Goal: Task Accomplishment & Management: Complete application form

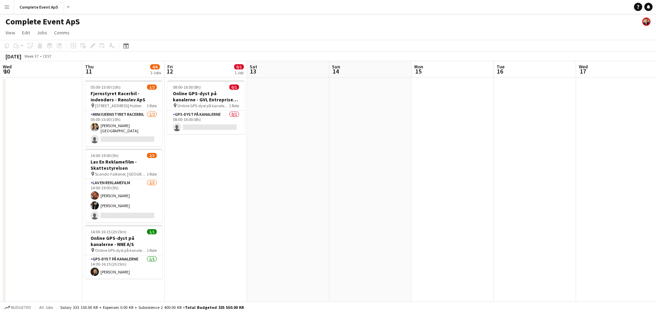
scroll to position [0, 237]
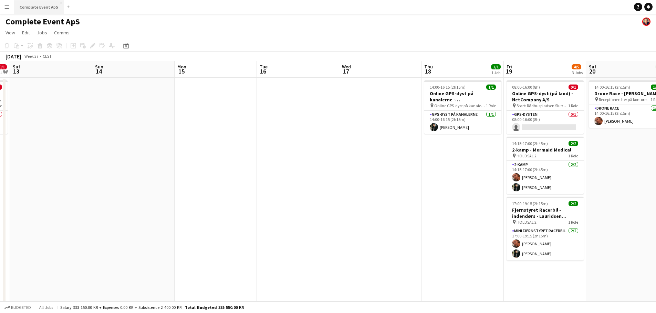
drag, startPoint x: 32, startPoint y: 3, endPoint x: 42, endPoint y: 13, distance: 14.4
click at [33, 3] on button "Complete Event ApS Close" at bounding box center [39, 6] width 50 height 13
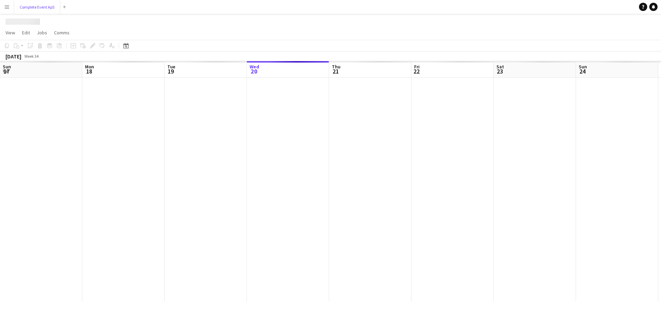
scroll to position [0, 164]
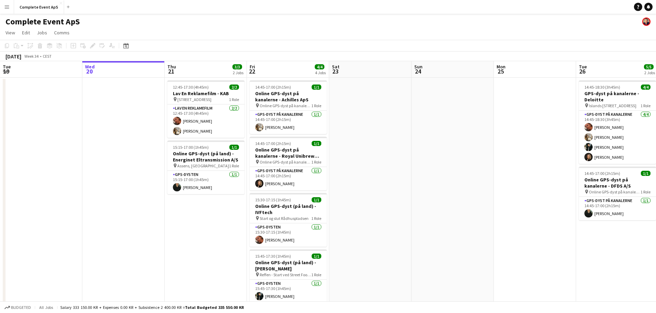
click at [6, 7] on app-icon "Menu" at bounding box center [7, 7] width 6 height 6
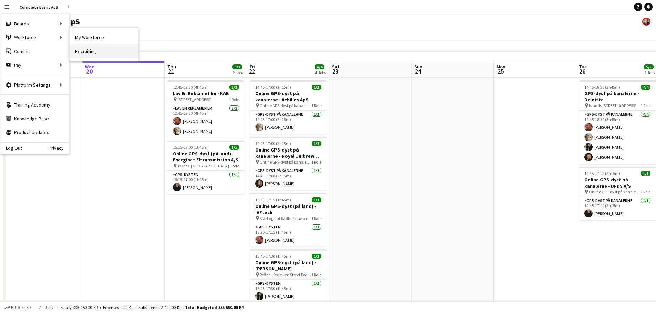
click at [97, 50] on link "Recruiting" at bounding box center [104, 51] width 69 height 14
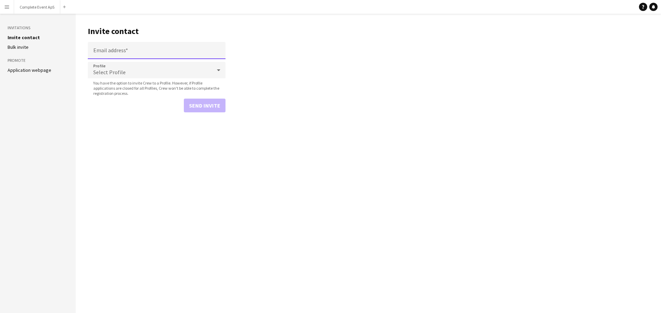
click at [163, 53] on input "Email address" at bounding box center [157, 50] width 138 height 17
paste input "**********"
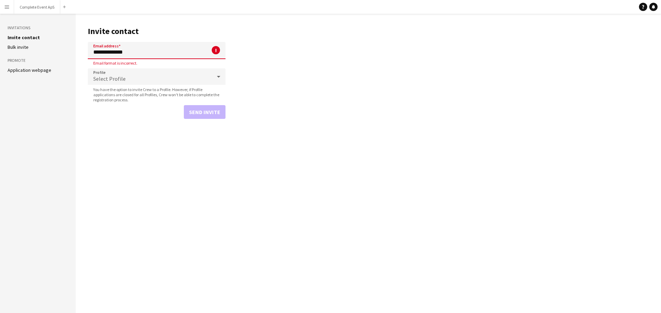
click at [109, 86] on app-form-group "Profile Select Profile You have the option to invite Crew to a Profile. However…" at bounding box center [157, 85] width 138 height 34
click at [122, 78] on span "Select Profile" at bounding box center [109, 78] width 32 height 7
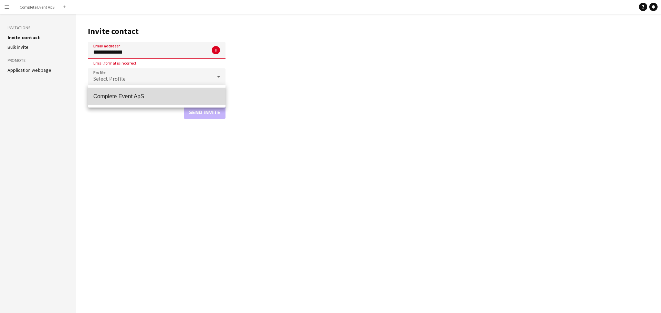
click at [124, 94] on span "Complete Event ApS" at bounding box center [156, 96] width 127 height 7
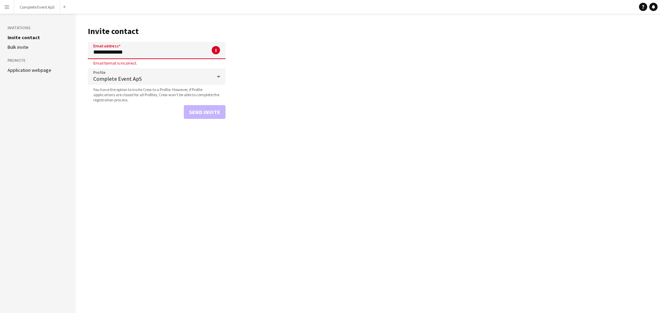
drag, startPoint x: 145, startPoint y: 53, endPoint x: 64, endPoint y: 50, distance: 80.9
click at [64, 50] on div "**********" at bounding box center [330, 164] width 661 height 300
drag, startPoint x: 137, startPoint y: 53, endPoint x: 41, endPoint y: 49, distance: 95.7
click at [41, 49] on div "**********" at bounding box center [330, 164] width 661 height 300
paste input "**********"
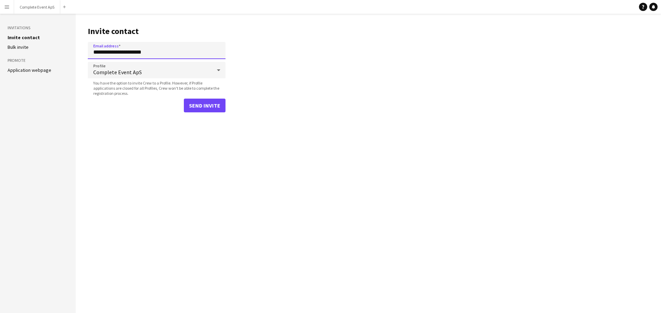
type input "**********"
click at [208, 106] on button "Send invite" at bounding box center [205, 106] width 42 height 14
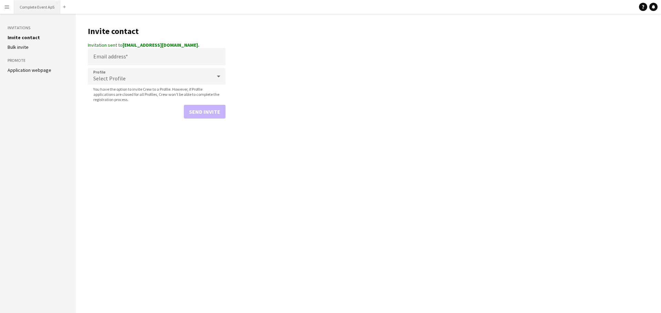
click at [36, 11] on button "Complete Event ApS Close" at bounding box center [37, 6] width 46 height 13
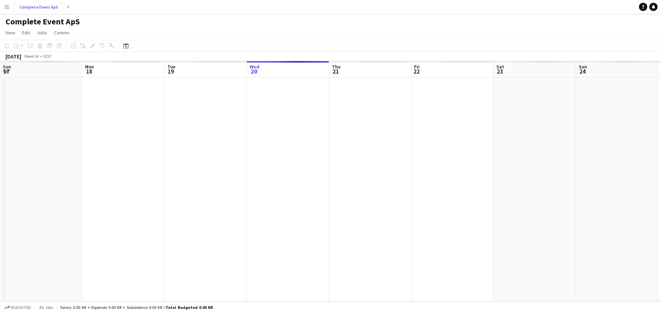
scroll to position [0, 164]
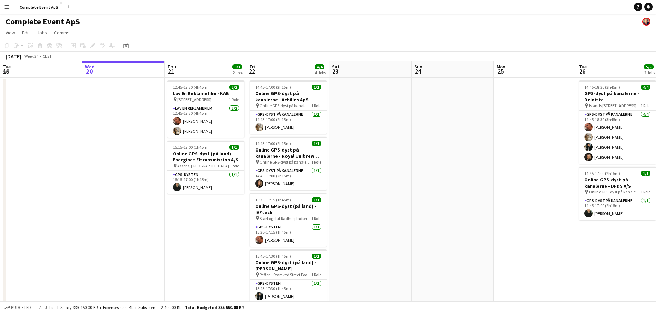
click at [7, 8] on app-icon "Menu" at bounding box center [7, 7] width 6 height 6
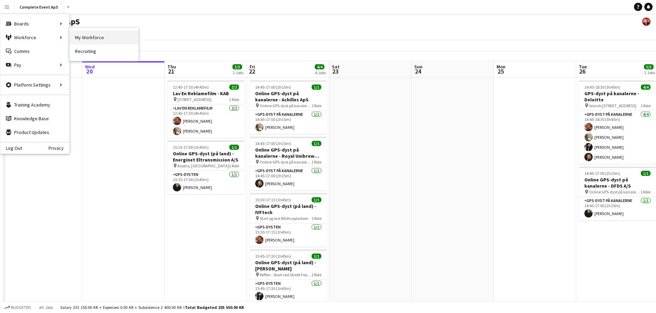
click at [94, 39] on link "My Workforce" at bounding box center [104, 38] width 69 height 14
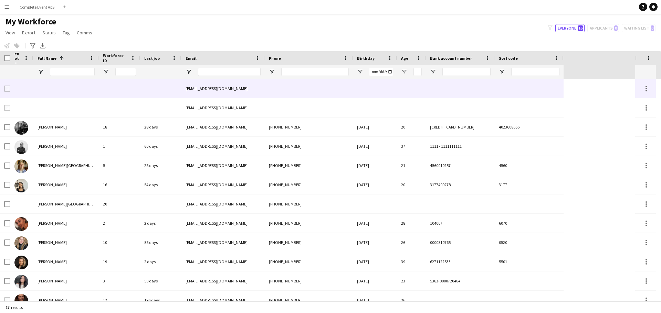
drag, startPoint x: 236, startPoint y: 89, endPoint x: 199, endPoint y: 92, distance: 37.2
click at [199, 92] on div "[EMAIL_ADDRESS][DOMAIN_NAME]" at bounding box center [222, 88] width 83 height 19
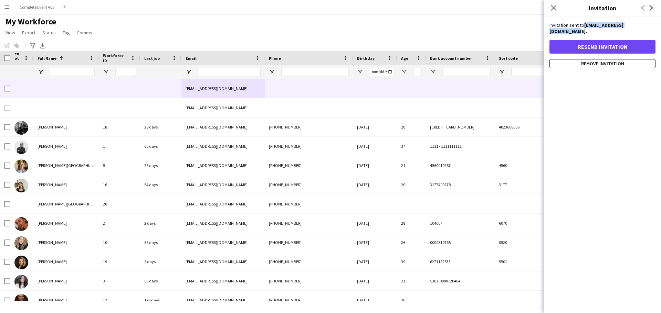
drag, startPoint x: 648, startPoint y: 24, endPoint x: 585, endPoint y: 23, distance: 63.0
click at [585, 23] on strong "klaraandreavigga@gmail.com." at bounding box center [586, 28] width 74 height 12
copy strong "[EMAIL_ADDRESS][DOMAIN_NAME]"
click at [625, 98] on div "Invitation sent to klaraandreavigga@gmail.com. Resend invitation Remove invitat…" at bounding box center [602, 165] width 117 height 297
click at [554, 4] on app-icon "Close pop-in" at bounding box center [554, 8] width 10 height 10
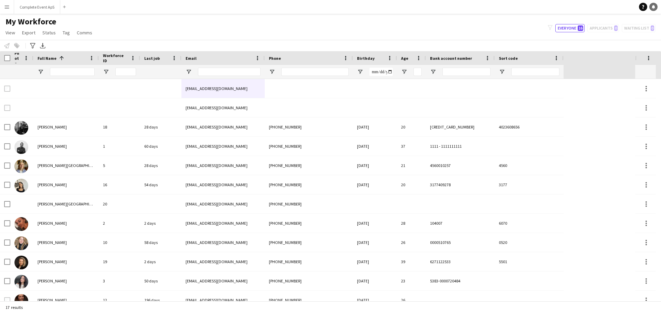
click at [655, 6] on link "Notifications" at bounding box center [653, 7] width 8 height 8
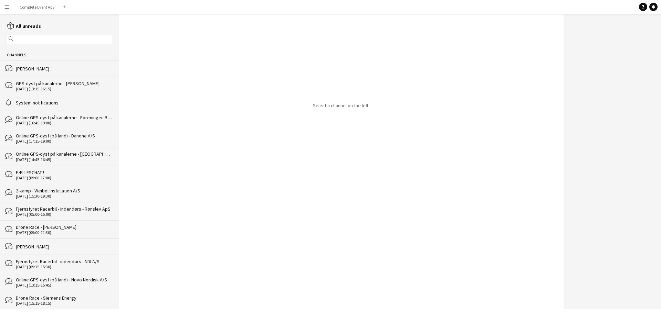
click at [50, 66] on div "[PERSON_NAME]" at bounding box center [64, 69] width 96 height 6
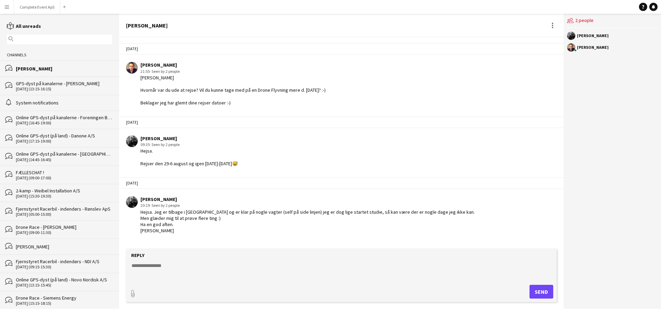
click at [246, 274] on textarea at bounding box center [343, 272] width 424 height 18
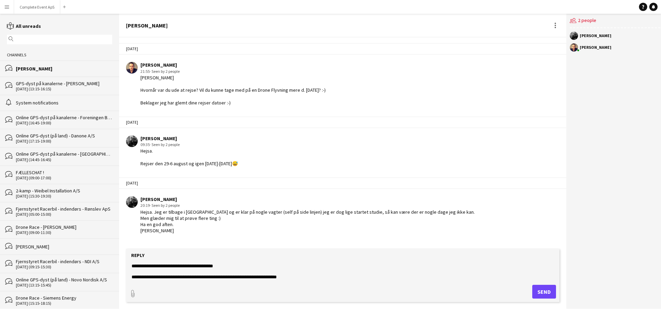
type textarea "**********"
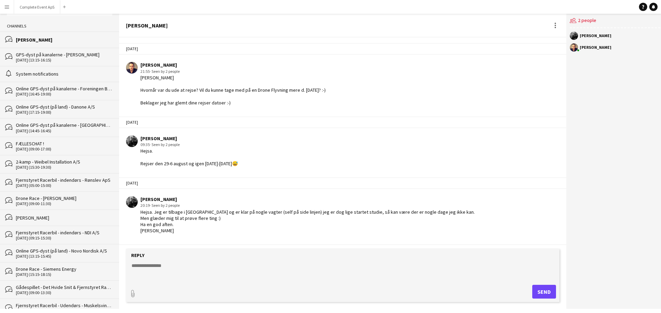
scroll to position [69, 0]
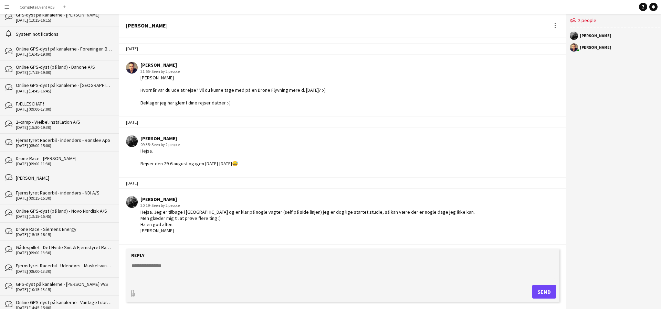
click at [57, 109] on div "[DATE] (09:00-17:00)" at bounding box center [64, 109] width 96 height 5
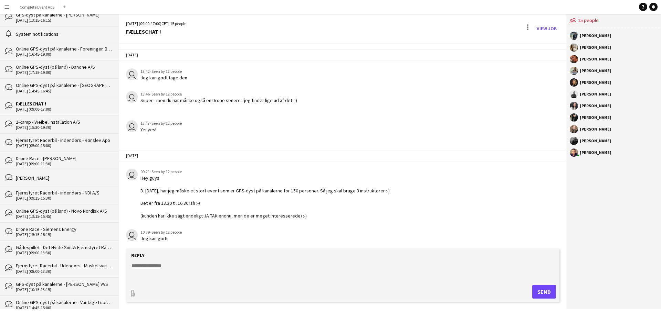
scroll to position [967, 0]
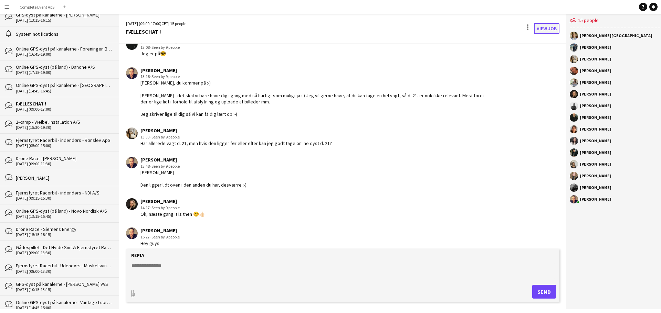
click at [542, 27] on link "View Job" at bounding box center [546, 28] width 25 height 11
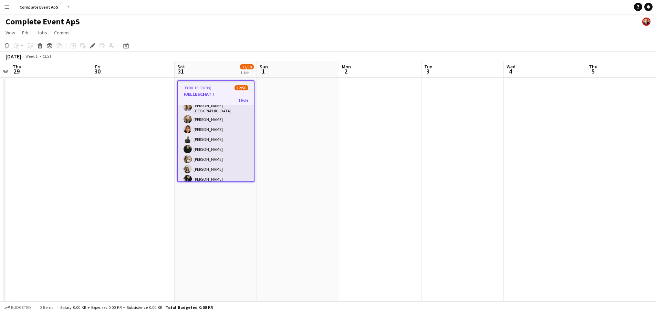
scroll to position [69, 0]
click at [211, 145] on app-card-role "Møde 12/50 08:00-16:00 (8h) Louise Jensen Maria Boujakhrout Emilie Budde-Lund L…" at bounding box center [216, 293] width 76 height 514
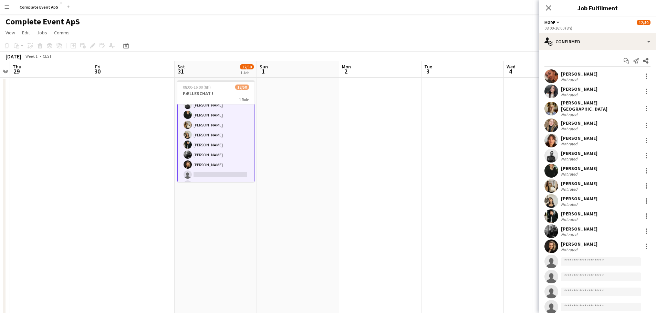
scroll to position [70, 0]
click at [595, 259] on input at bounding box center [601, 262] width 80 height 8
type input "****"
click at [591, 275] on span "Busy with another job on Complete Event ApS." at bounding box center [600, 276] width 69 height 11
click at [581, 259] on input at bounding box center [601, 262] width 80 height 8
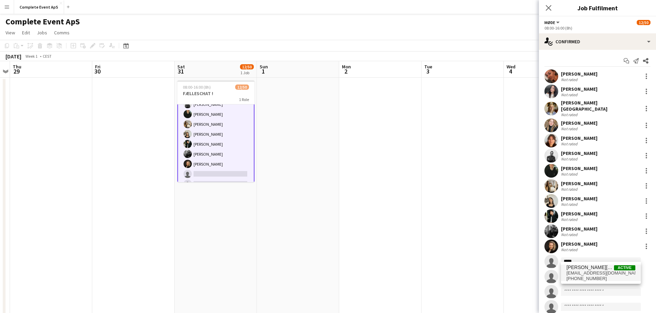
type input "*****"
click at [587, 273] on span "[EMAIL_ADDRESS][DOMAIN_NAME]" at bounding box center [600, 274] width 69 height 6
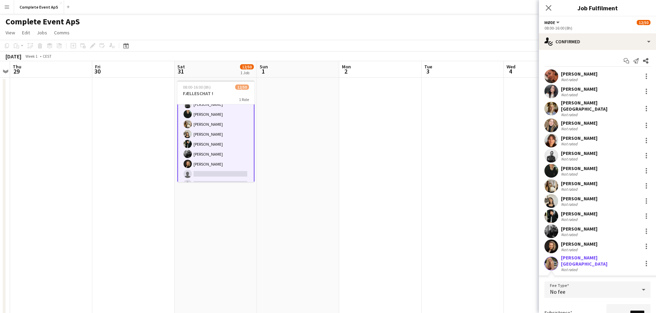
scroll to position [69, 0]
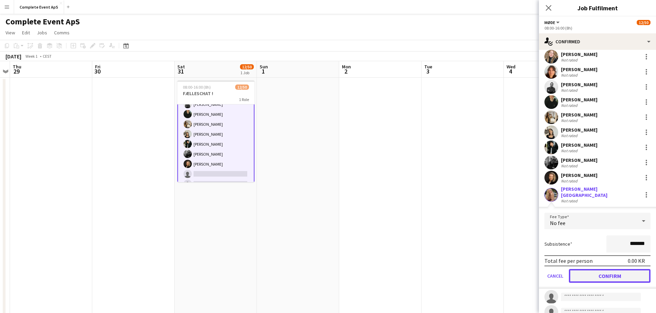
click at [624, 270] on button "Confirm" at bounding box center [609, 276] width 82 height 14
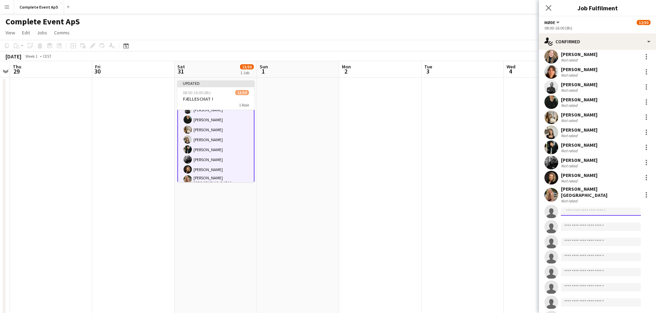
click at [576, 208] on input at bounding box center [601, 212] width 80 height 8
drag, startPoint x: 576, startPoint y: 205, endPoint x: 550, endPoint y: 201, distance: 27.1
click at [550, 205] on app-invite-slot "single-neutral-actions **" at bounding box center [597, 212] width 117 height 14
type input "*****"
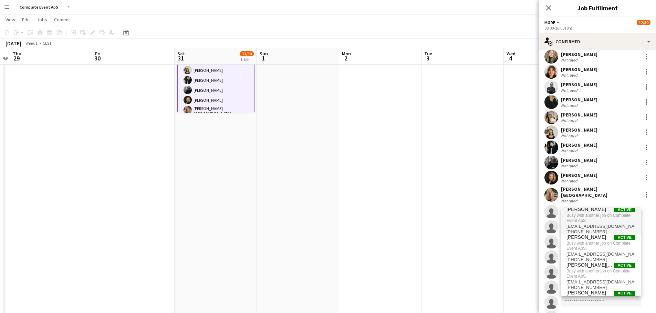
scroll to position [0, 0]
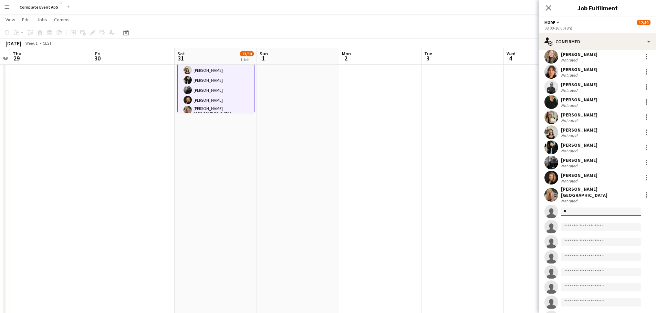
type input "**"
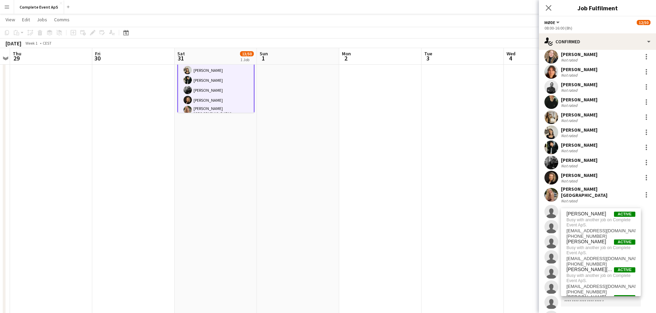
click at [493, 160] on app-date-cell at bounding box center [462, 200] width 82 height 385
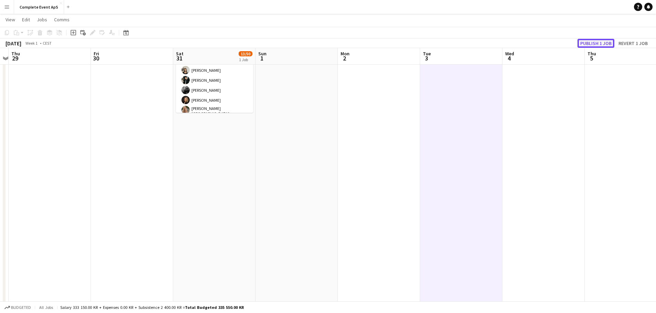
click at [585, 45] on button "Publish 1 job" at bounding box center [595, 43] width 37 height 9
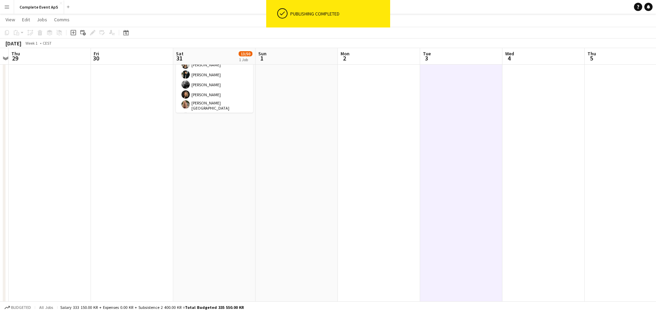
click at [6, 3] on button "Menu" at bounding box center [7, 7] width 14 height 14
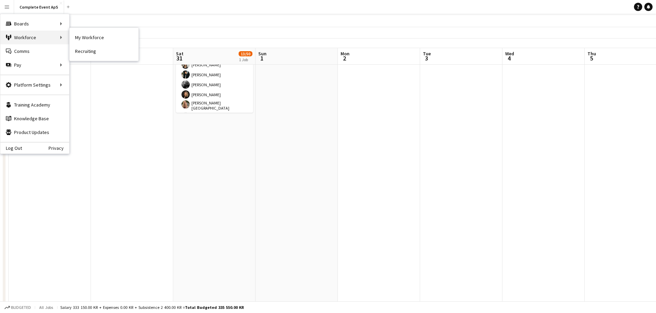
click at [23, 35] on div "Workforce Workforce" at bounding box center [34, 38] width 69 height 14
click at [92, 40] on link "My Workforce" at bounding box center [104, 38] width 69 height 14
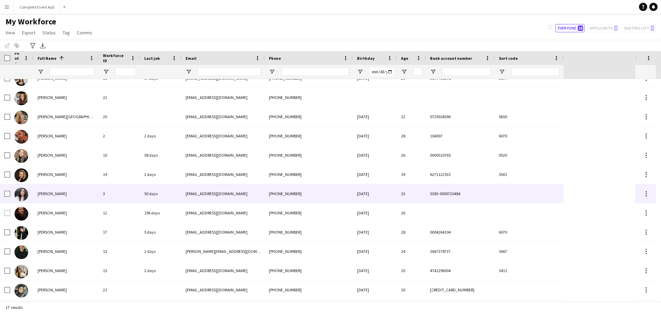
scroll to position [105, 0]
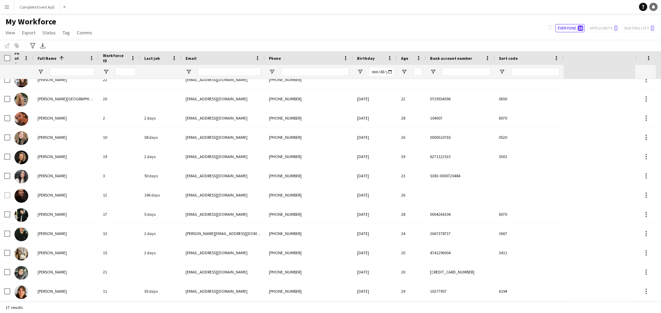
click at [651, 6] on icon "Notifications" at bounding box center [653, 7] width 4 height 4
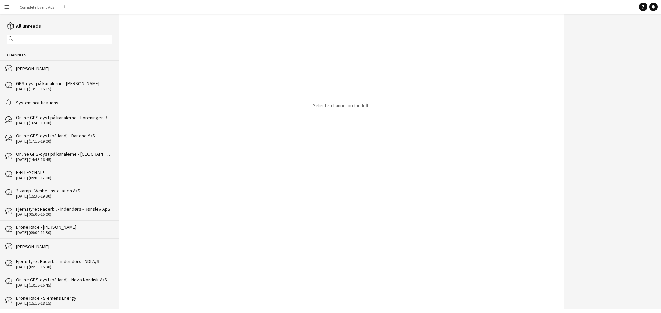
click at [68, 172] on div "FÆLLESCHAT !" at bounding box center [64, 173] width 96 height 6
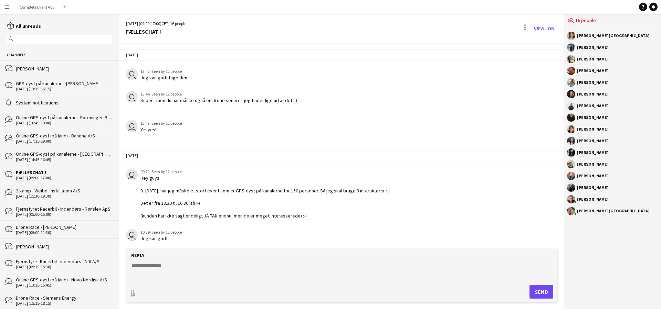
scroll to position [966, 0]
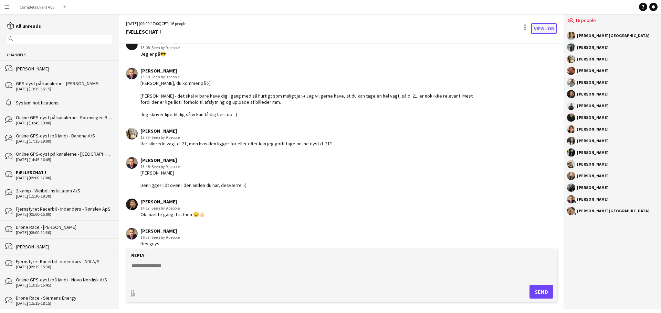
click at [542, 27] on link "View Job" at bounding box center [543, 28] width 25 height 11
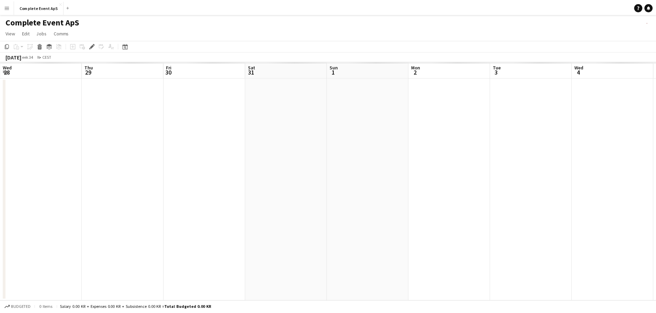
scroll to position [0, 237]
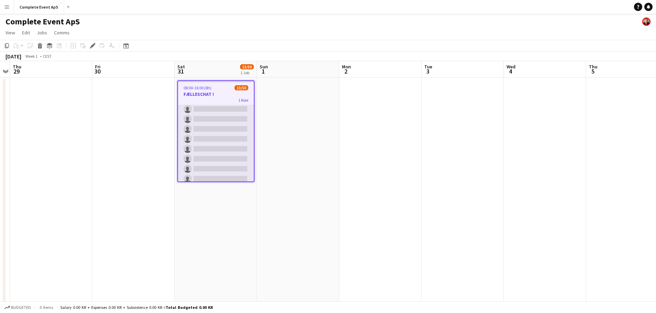
click at [215, 153] on app-card-role "Møde 13/50 08:00-16:00 (8h) Louise Jensen Maria Boujakhrout Emilie Budde-Lund L…" at bounding box center [216, 157] width 76 height 517
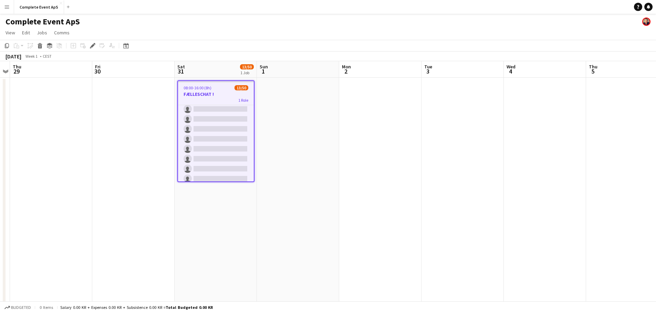
scroll to position [207, 0]
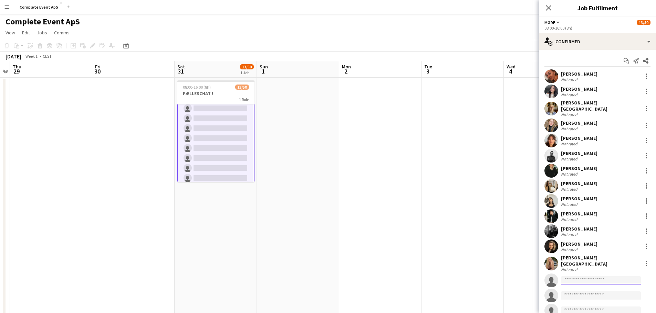
click at [575, 277] on input at bounding box center [601, 281] width 80 height 8
type input "***"
click at [583, 287] on span "[EMAIL_ADDRESS][DOMAIN_NAME]" at bounding box center [600, 289] width 69 height 6
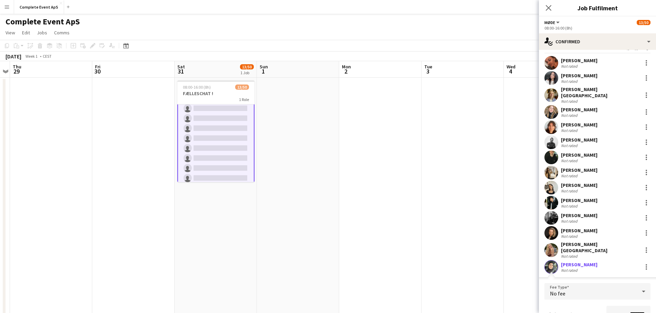
click at [497, 220] on app-date-cell at bounding box center [462, 270] width 82 height 385
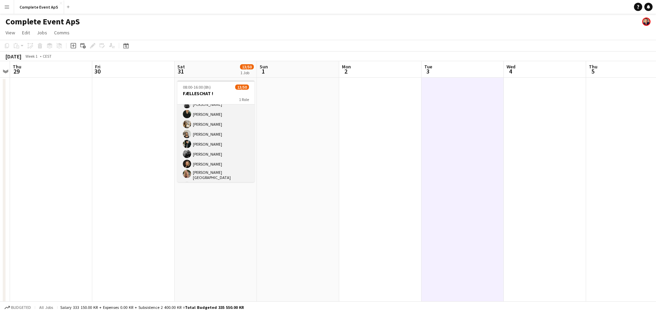
click at [223, 177] on app-card-role "Møde 13/50 08:00-16:00 (8h) Louise Jensen Maria Boujakhrout Emilie Budde-Lund L…" at bounding box center [215, 294] width 77 height 517
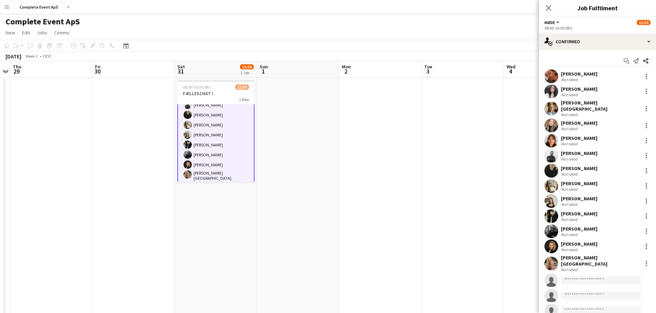
scroll to position [70, 0]
click at [574, 277] on input at bounding box center [601, 281] width 80 height 8
type input "***"
click at [579, 285] on span "[PERSON_NAME]" at bounding box center [586, 283] width 40 height 6
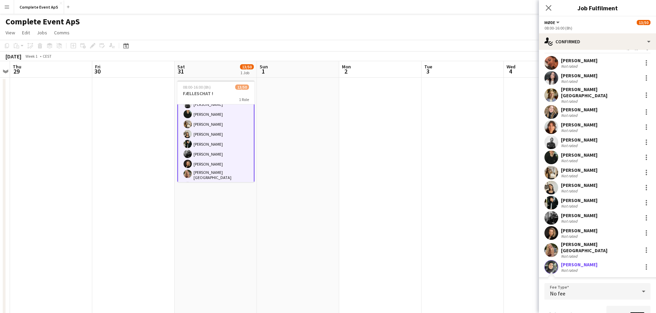
scroll to position [117, 0]
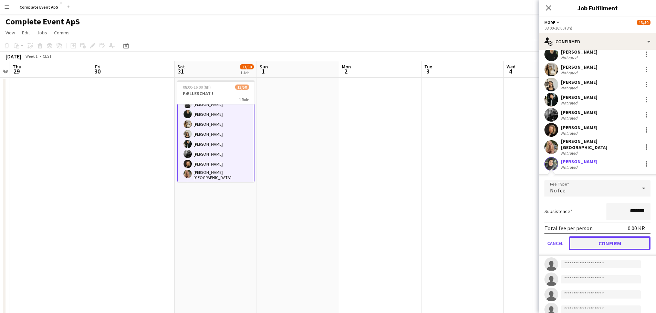
click at [621, 237] on button "Confirm" at bounding box center [609, 244] width 82 height 14
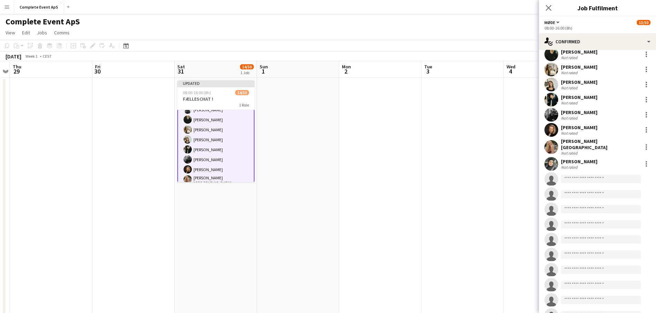
click at [458, 203] on app-date-cell at bounding box center [462, 270] width 82 height 385
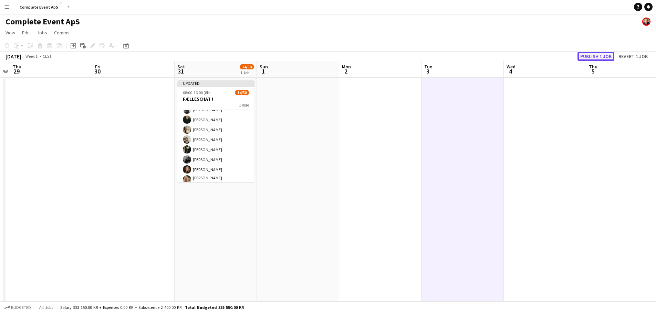
click at [598, 55] on button "Publish 1 job" at bounding box center [595, 56] width 37 height 9
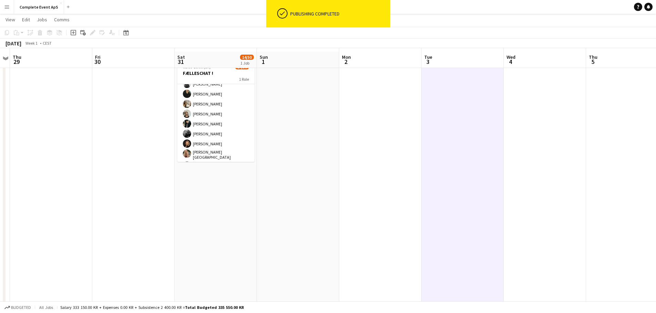
scroll to position [0, 0]
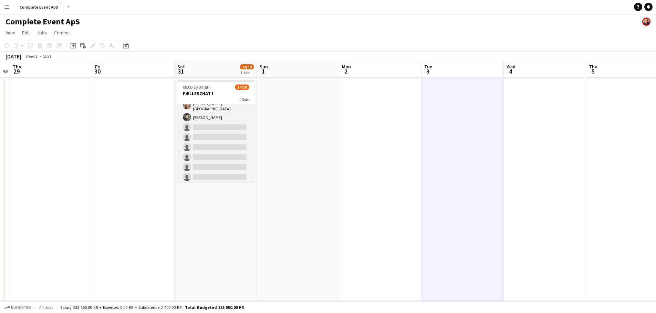
drag, startPoint x: 212, startPoint y: 114, endPoint x: 223, endPoint y: 118, distance: 12.1
click at [212, 114] on app-card-role "Møde 14/50 08:00-16:00 (8h) Louise Jensen Maria Boujakhrout Emilie Budde-Lund L…" at bounding box center [215, 225] width 77 height 517
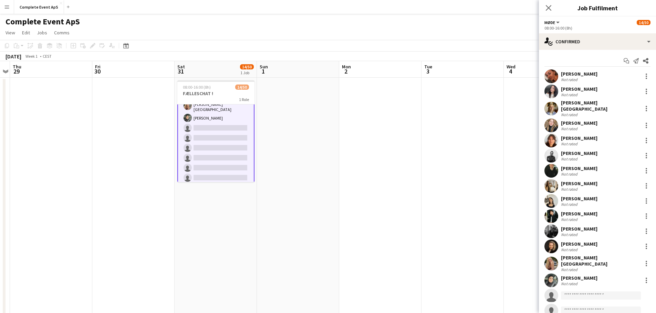
scroll to position [138, 0]
click at [576, 281] on div "Not rated" at bounding box center [570, 283] width 18 height 5
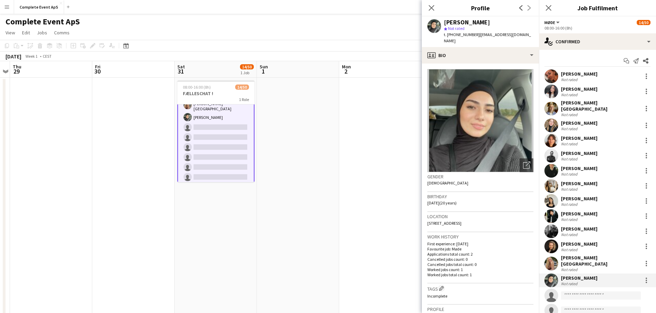
click at [454, 20] on div "[PERSON_NAME]" at bounding box center [467, 22] width 46 height 6
copy div "Rumeysa"
drag, startPoint x: 338, startPoint y: 147, endPoint x: 383, endPoint y: 129, distance: 49.3
click at [338, 147] on app-date-cell at bounding box center [298, 270] width 82 height 385
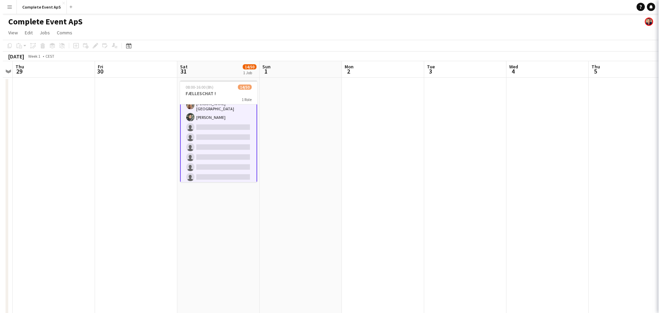
scroll to position [138, 0]
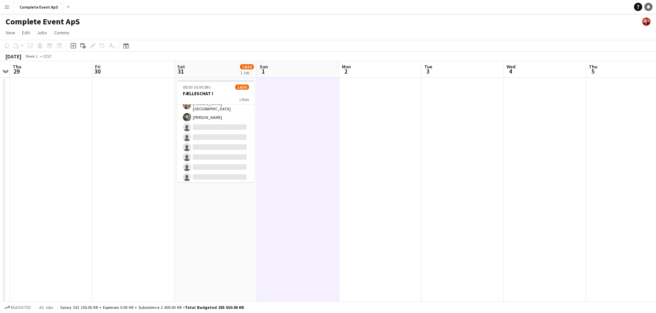
click at [648, 5] on icon "Notifications" at bounding box center [648, 7] width 4 height 4
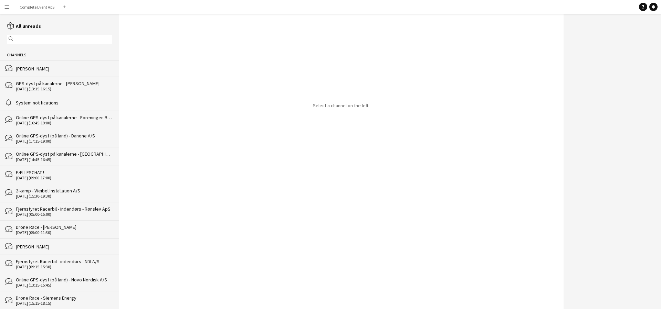
click at [61, 175] on div "FÆLLESCHAT !" at bounding box center [64, 173] width 96 height 6
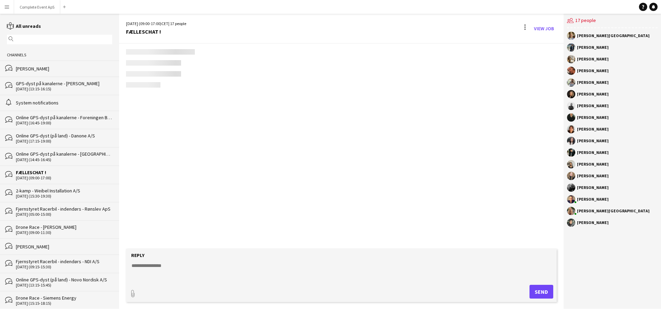
scroll to position [985, 0]
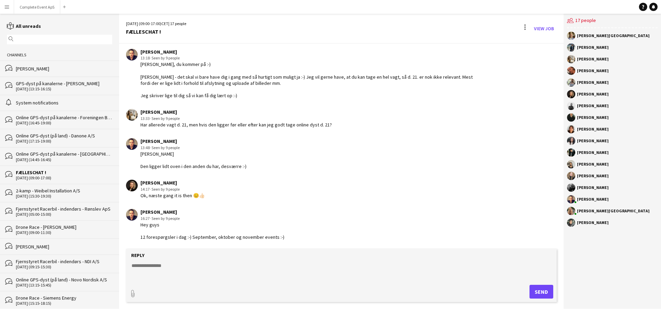
click at [217, 269] on textarea at bounding box center [343, 272] width 424 height 18
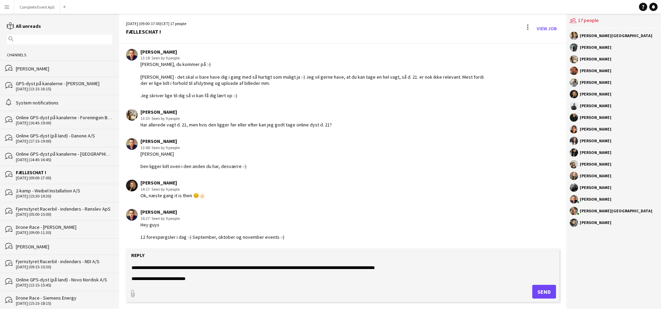
scroll to position [11, 0]
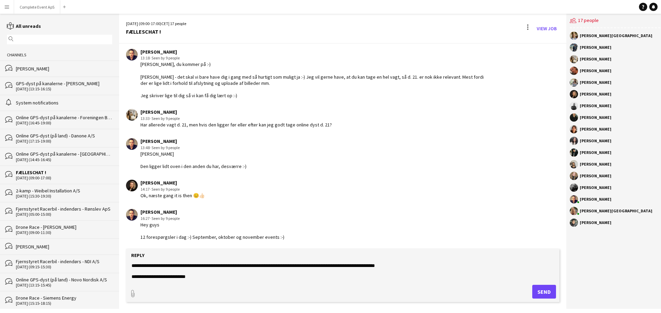
click at [133, 266] on textarea "**********" at bounding box center [343, 272] width 424 height 18
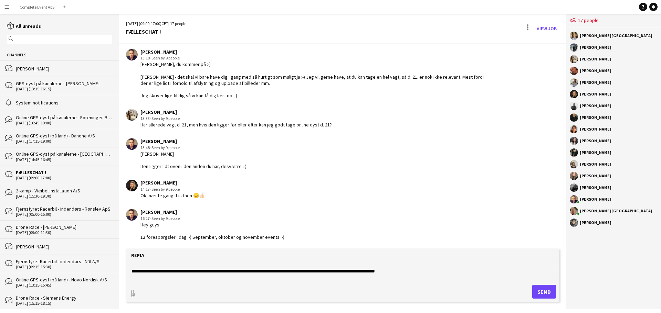
scroll to position [22, 0]
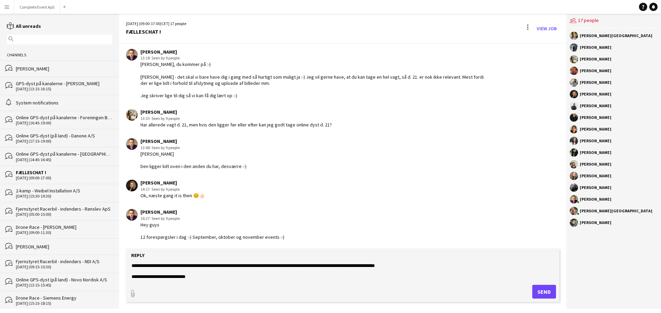
click at [216, 267] on textarea "**********" at bounding box center [343, 272] width 424 height 18
drag, startPoint x: 420, startPoint y: 264, endPoint x: 424, endPoint y: 264, distance: 4.5
click at [422, 264] on textarea "**********" at bounding box center [343, 272] width 424 height 18
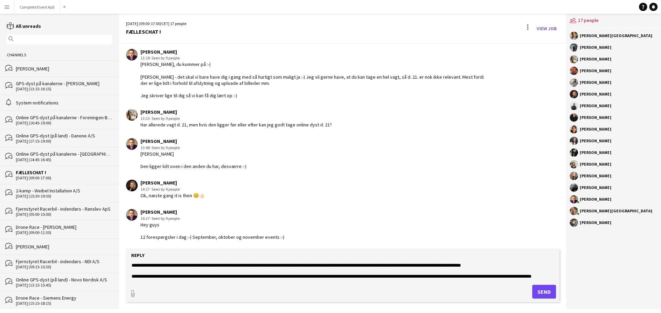
scroll to position [66, 0]
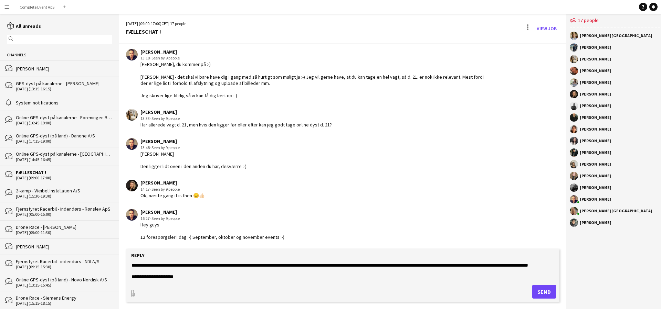
click at [202, 277] on textarea "**********" at bounding box center [343, 272] width 424 height 18
paste textarea "**********"
type textarea "**********"
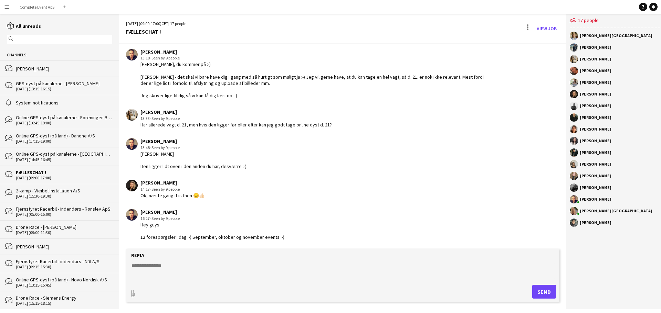
scroll to position [0, 0]
click at [10, 6] on button "Menu" at bounding box center [7, 7] width 14 height 14
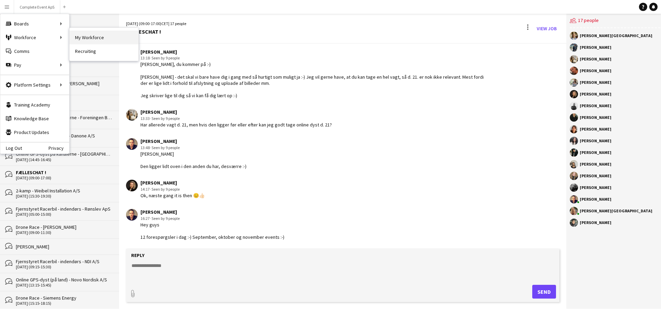
click at [107, 38] on link "My Workforce" at bounding box center [104, 38] width 69 height 14
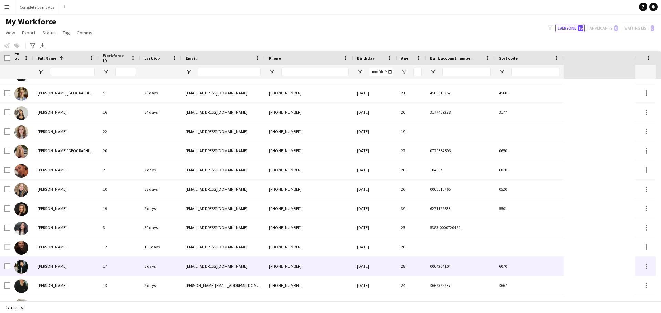
scroll to position [36, 0]
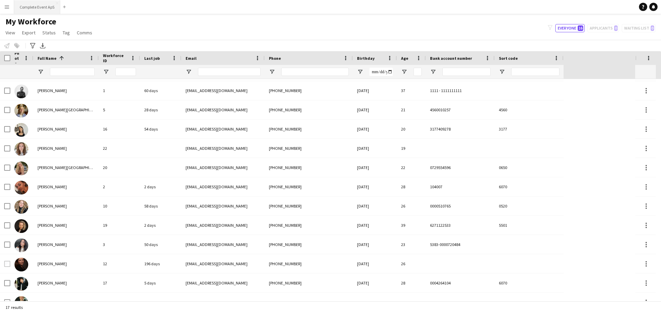
click at [31, 8] on button "Complete Event ApS Close" at bounding box center [37, 6] width 46 height 13
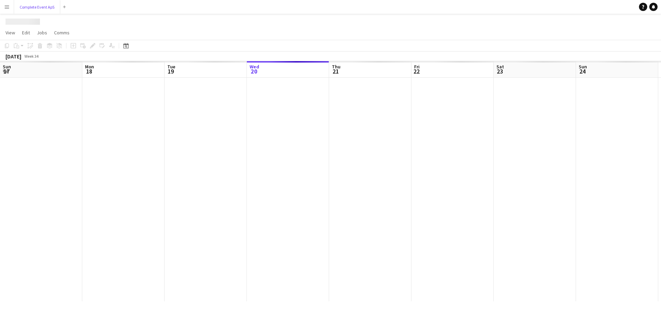
scroll to position [0, 164]
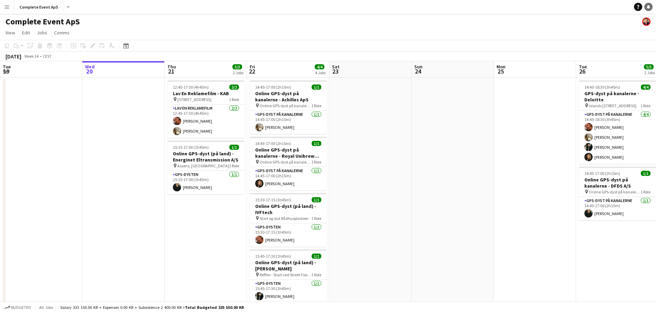
click at [646, 5] on icon "Notifications" at bounding box center [648, 7] width 4 height 4
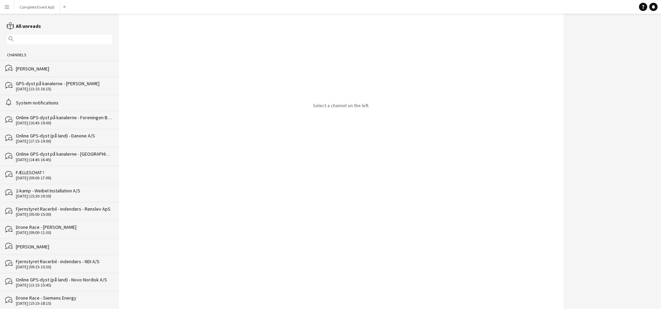
click at [59, 176] on div "[DATE] (09:00-17:00)" at bounding box center [64, 178] width 96 height 5
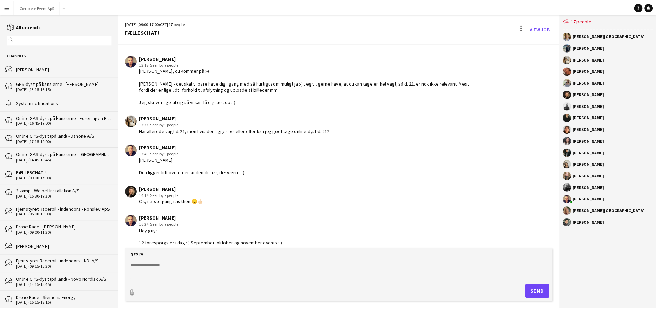
scroll to position [985, 0]
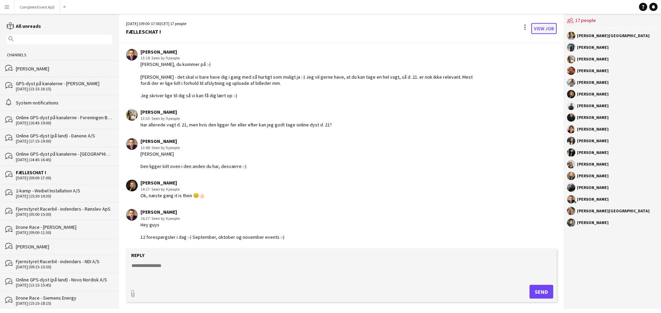
click at [542, 28] on link "View Job" at bounding box center [543, 28] width 25 height 11
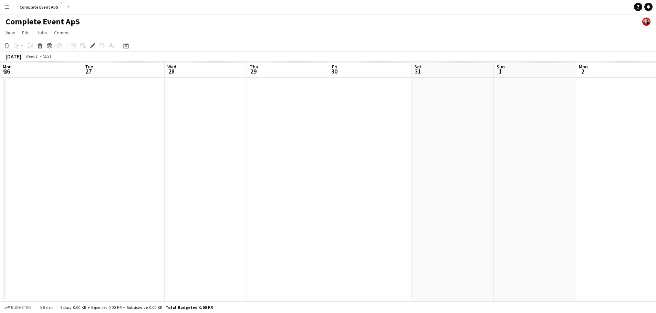
scroll to position [0, 237]
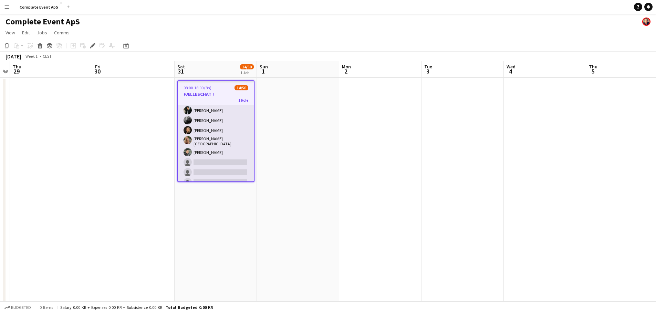
click at [210, 158] on app-card-role "Møde 14/50 08:00-16:00 (8h) Louise Jensen Maria Boujakhrout Emilie Budde-Lund L…" at bounding box center [216, 260] width 76 height 517
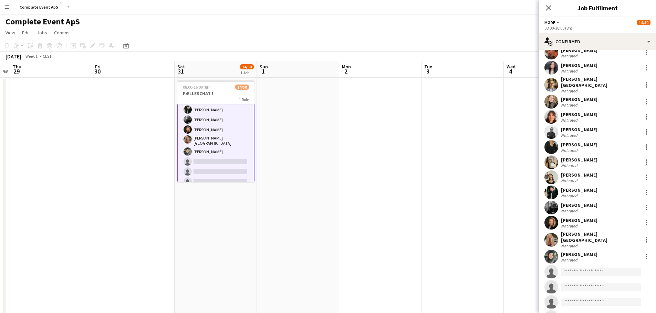
scroll to position [34, 0]
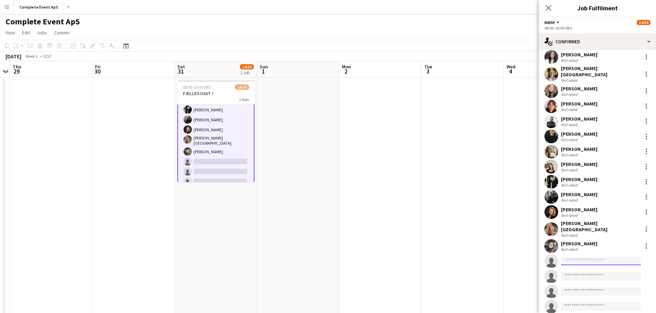
click at [574, 257] on input at bounding box center [601, 261] width 80 height 8
type input "***"
click at [582, 266] on span "[PERSON_NAME]" at bounding box center [586, 264] width 40 height 6
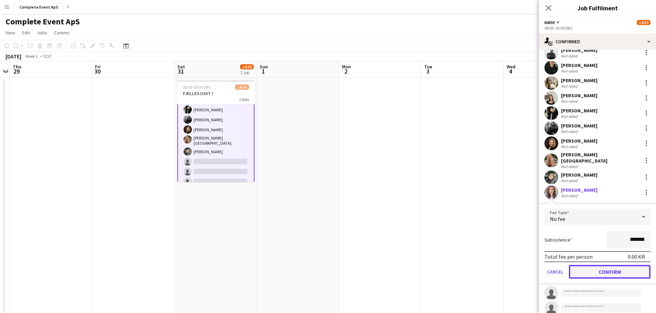
click at [601, 266] on button "Confirm" at bounding box center [609, 272] width 82 height 14
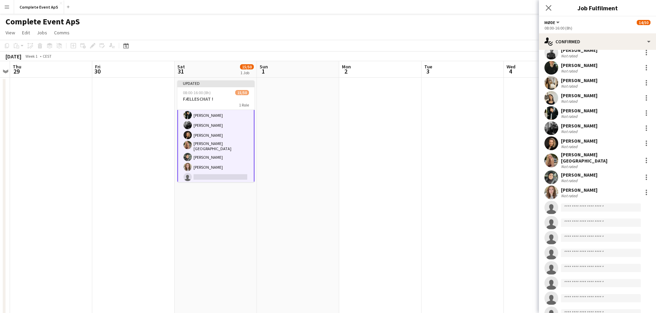
click at [427, 159] on app-date-cell at bounding box center [462, 270] width 82 height 385
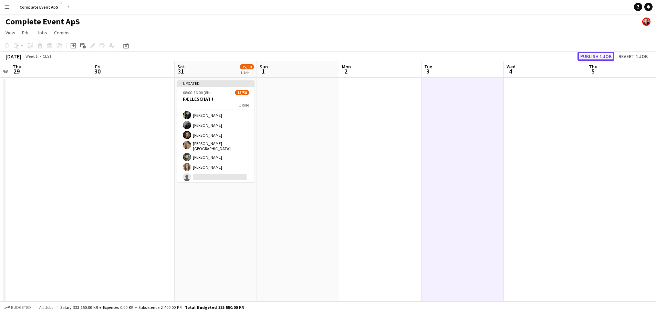
click at [596, 55] on button "Publish 1 job" at bounding box center [595, 56] width 37 height 9
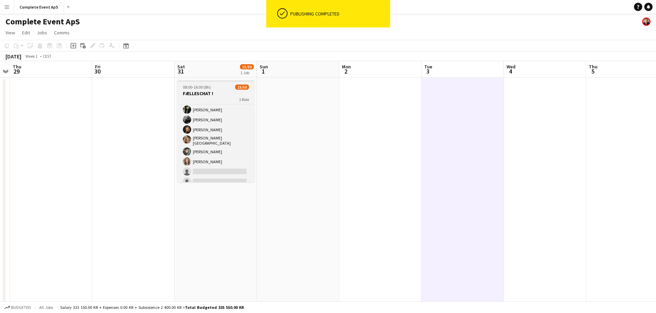
click at [212, 89] on div "08:00-16:00 (8h) 15/50" at bounding box center [215, 87] width 77 height 5
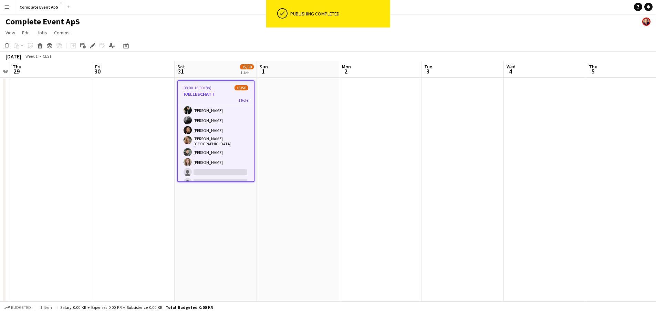
drag, startPoint x: 649, startPoint y: 9, endPoint x: 638, endPoint y: 9, distance: 10.7
click at [649, 10] on link "Notifications" at bounding box center [648, 7] width 8 height 8
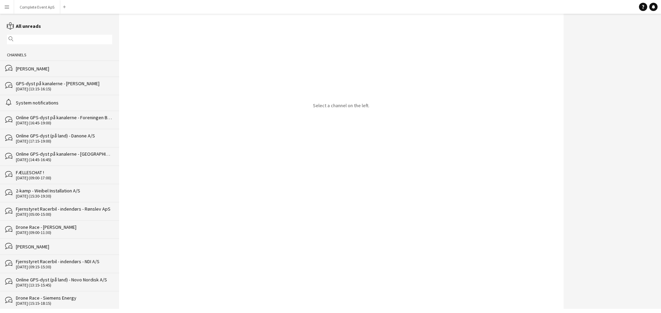
click at [50, 66] on div "[PERSON_NAME]" at bounding box center [64, 69] width 96 height 6
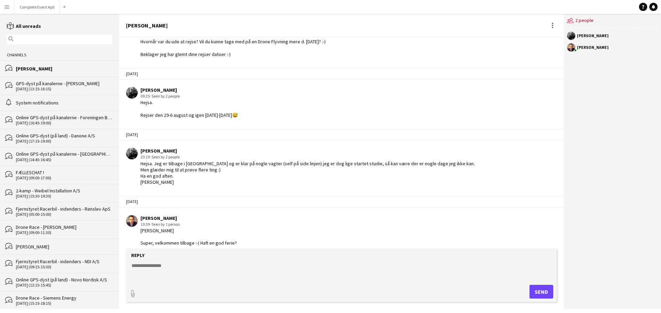
scroll to position [67, 0]
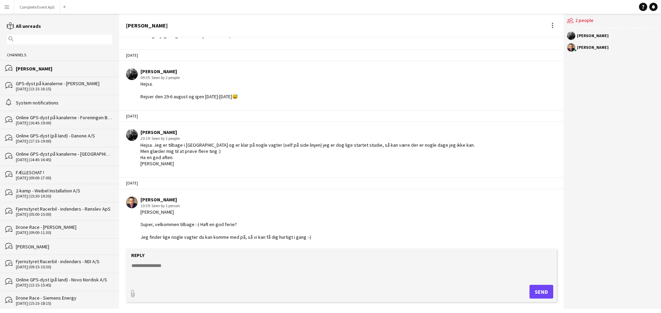
click at [50, 172] on div "FÆLLESCHAT !" at bounding box center [64, 173] width 96 height 6
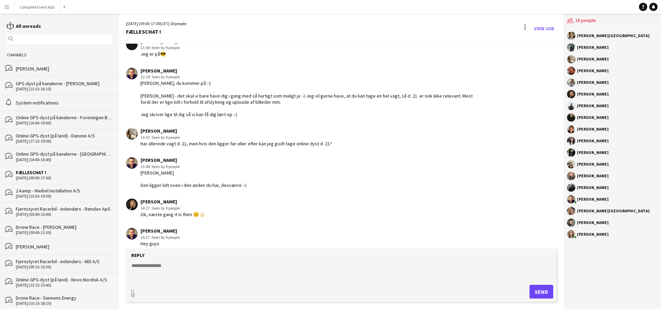
click at [183, 272] on textarea at bounding box center [343, 272] width 424 height 18
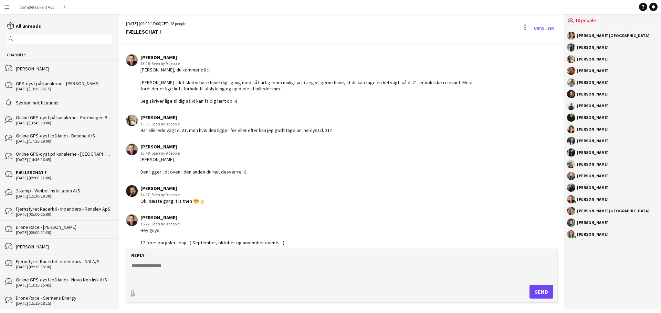
scroll to position [985, 0]
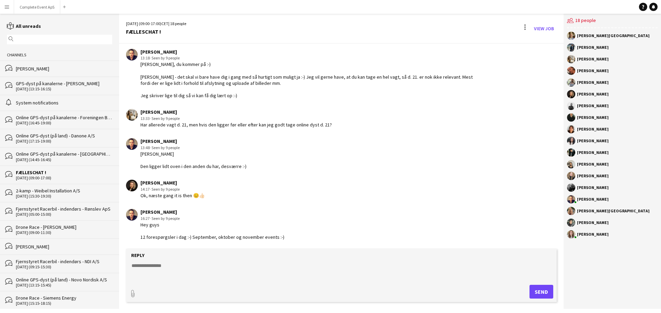
paste textarea "**********"
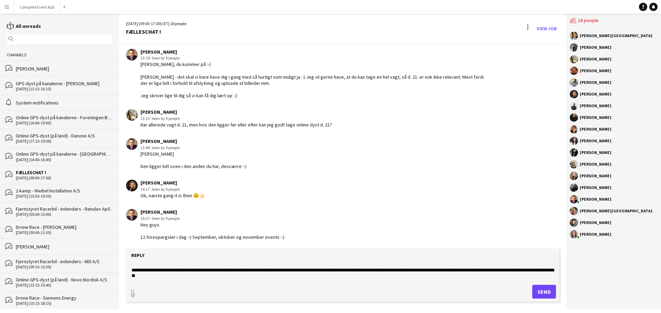
scroll to position [34, 0]
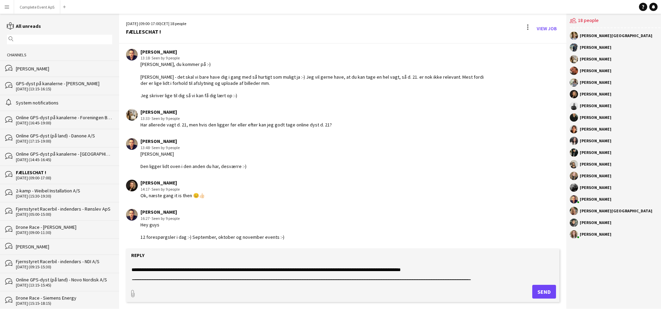
click at [311, 271] on textarea "**********" at bounding box center [343, 272] width 424 height 18
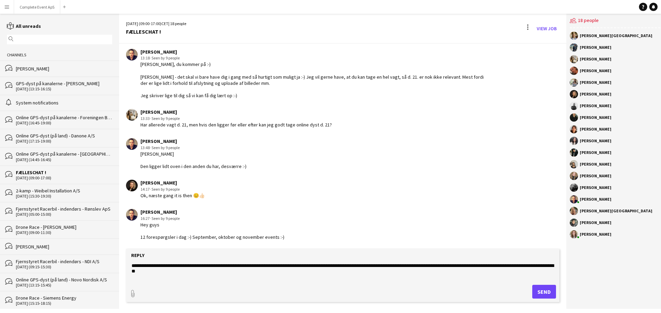
scroll to position [17, 0]
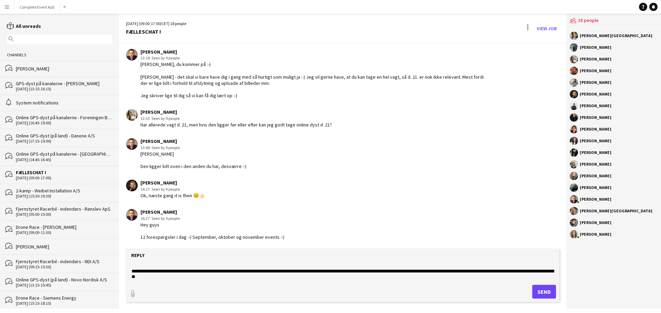
click at [319, 273] on textarea "**********" at bounding box center [343, 272] width 424 height 18
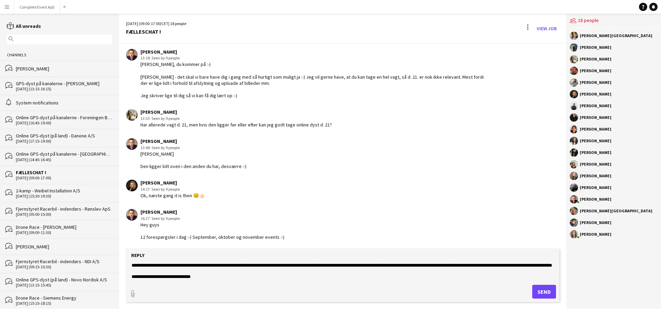
scroll to position [66, 0]
type textarea "**********"
click at [541, 292] on button "Send" at bounding box center [544, 292] width 24 height 14
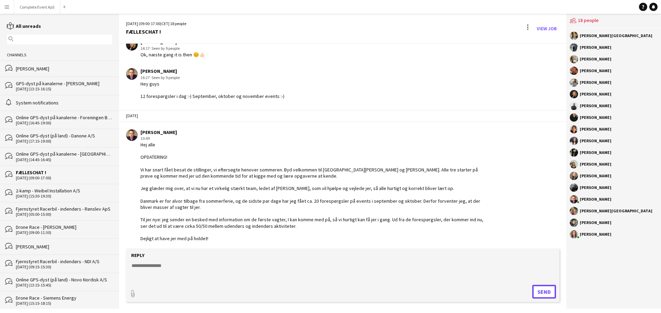
scroll to position [1128, 0]
click at [50, 101] on div "System notifications" at bounding box center [64, 103] width 96 height 6
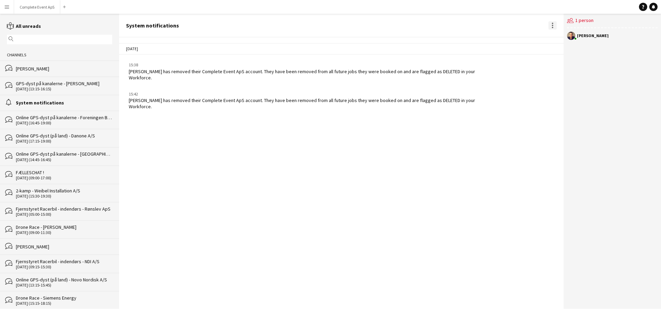
click at [551, 24] on div at bounding box center [552, 25] width 8 height 8
click at [568, 38] on span "Delete" at bounding box center [567, 38] width 16 height 6
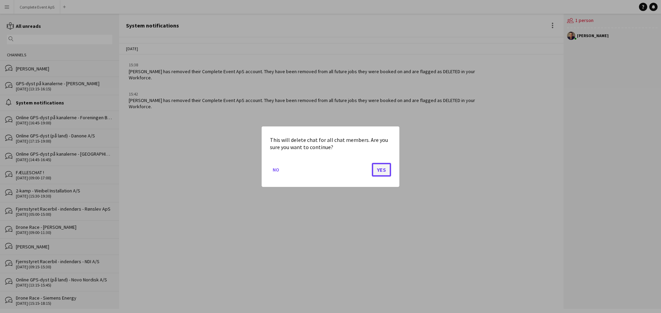
click at [386, 169] on button "Yes" at bounding box center [381, 170] width 19 height 14
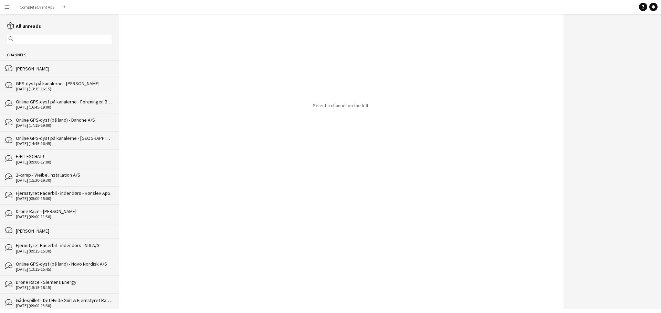
click at [68, 121] on div "Online GPS-dyst (på land) - Danone A/S" at bounding box center [64, 120] width 96 height 6
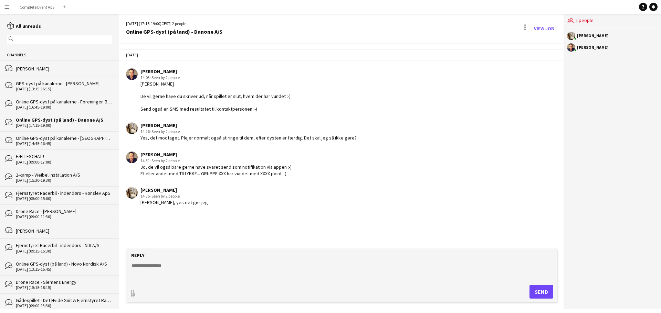
click at [65, 68] on div "[PERSON_NAME]" at bounding box center [64, 69] width 96 height 6
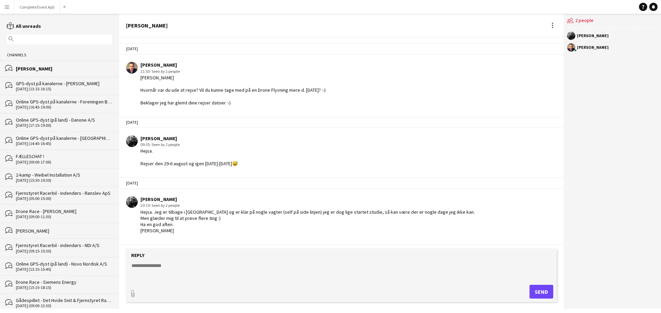
scroll to position [67, 0]
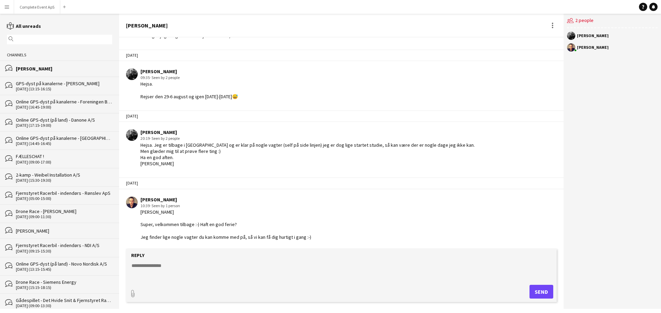
click at [59, 229] on div "[PERSON_NAME] [PERSON_NAME]" at bounding box center [64, 231] width 96 height 6
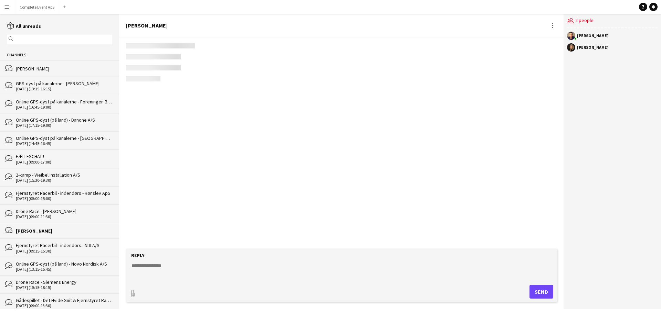
scroll to position [164, 0]
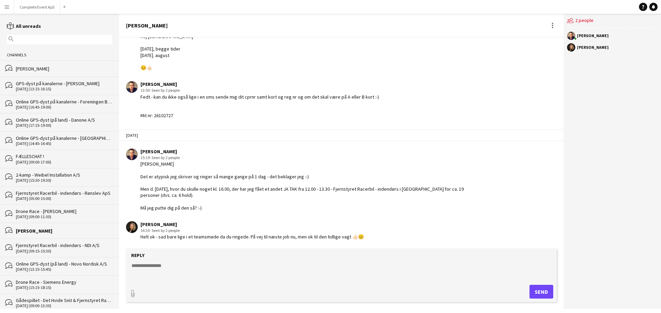
click at [66, 157] on div "FÆLLESCHAT !" at bounding box center [64, 156] width 96 height 6
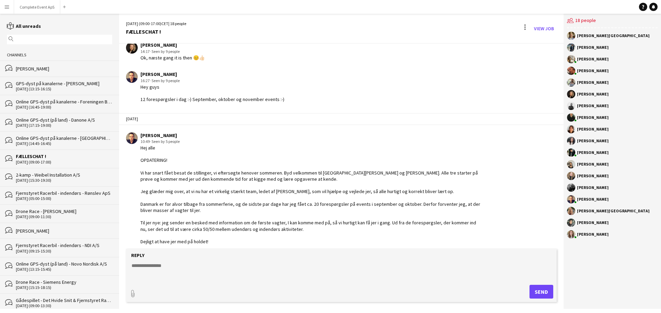
scroll to position [1098, 0]
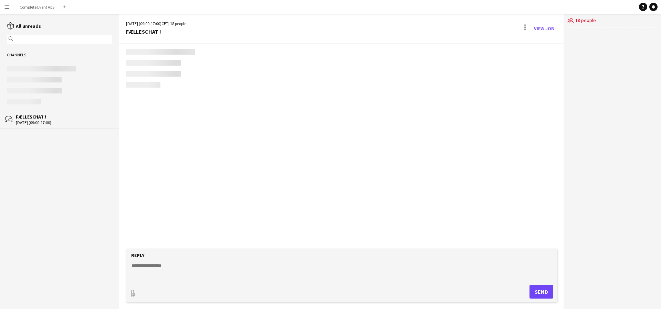
scroll to position [1098, 0]
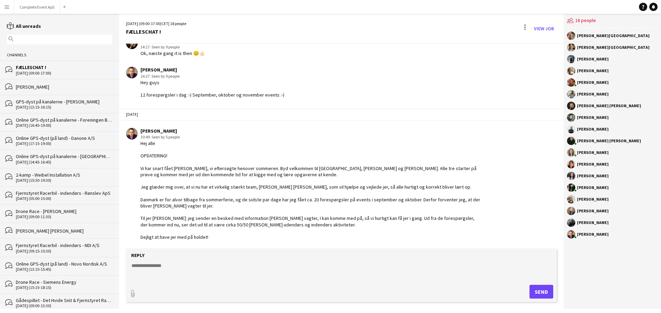
click at [583, 59] on div "[PERSON_NAME]" at bounding box center [593, 59] width 32 height 4
click at [6, 4] on app-icon "Menu" at bounding box center [7, 7] width 6 height 6
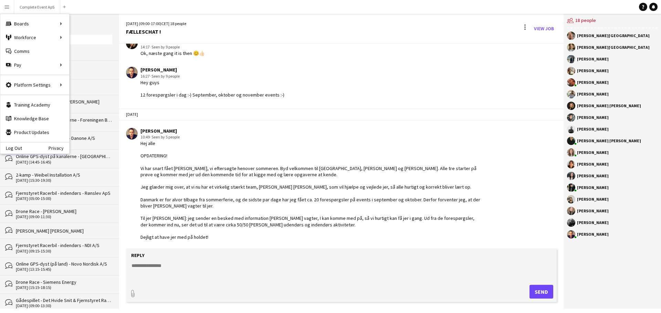
click at [2, 4] on button "Menu" at bounding box center [7, 7] width 14 height 14
click at [41, 37] on div "Workforce Workforce" at bounding box center [34, 38] width 69 height 14
click at [87, 38] on link "My Workforce" at bounding box center [104, 38] width 69 height 14
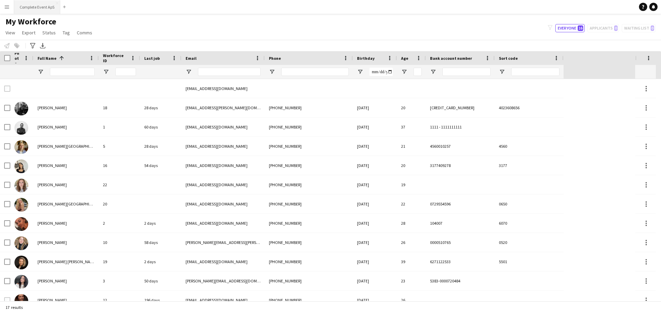
click at [41, 3] on button "Complete Event ApS Close" at bounding box center [37, 6] width 46 height 13
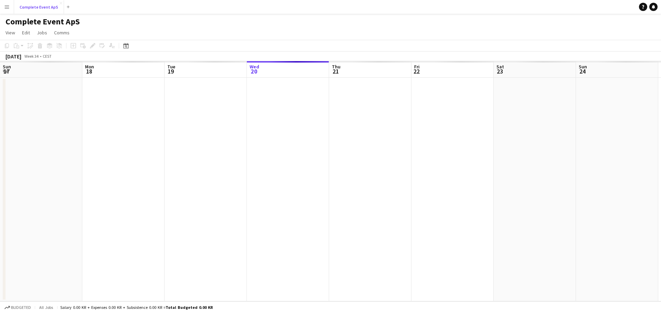
scroll to position [0, 164]
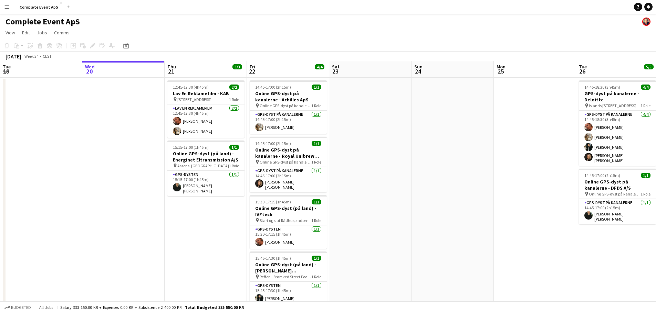
click at [649, 5] on icon "Notifications" at bounding box center [648, 7] width 4 height 4
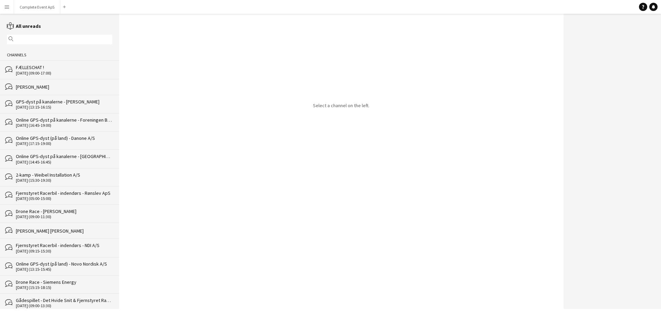
click at [57, 67] on div "FÆLLESCHAT !" at bounding box center [64, 67] width 96 height 6
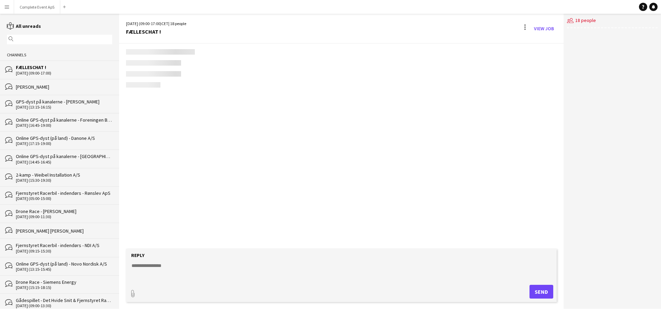
scroll to position [1098, 0]
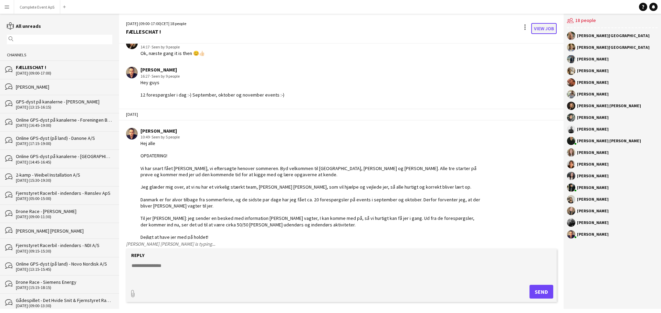
click at [538, 30] on link "View Job" at bounding box center [543, 28] width 25 height 11
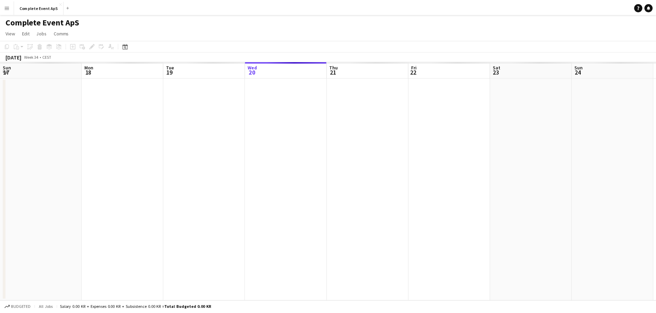
scroll to position [0, 237]
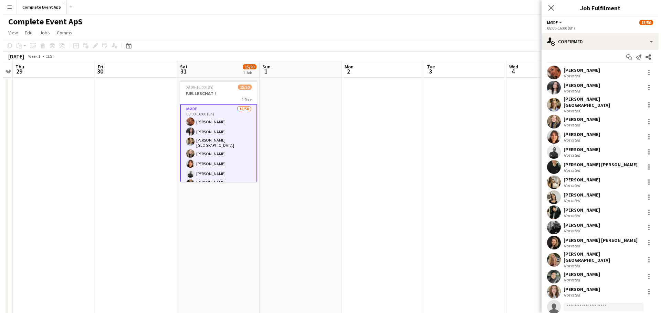
scroll to position [0, 0]
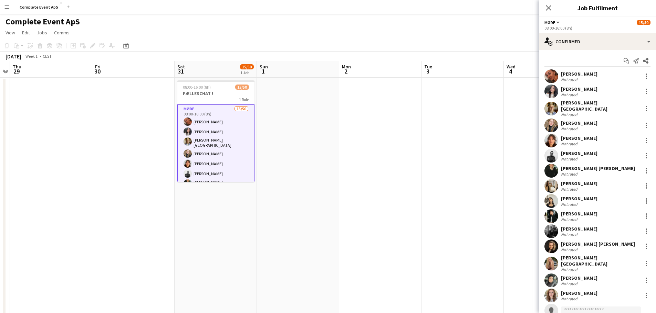
click at [454, 219] on app-date-cell at bounding box center [462, 270] width 82 height 385
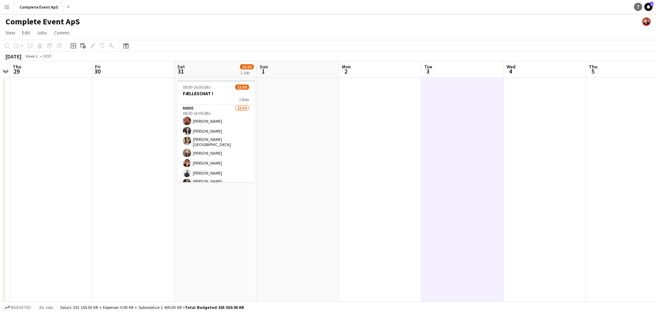
click at [650, 6] on span "1" at bounding box center [651, 4] width 3 height 4
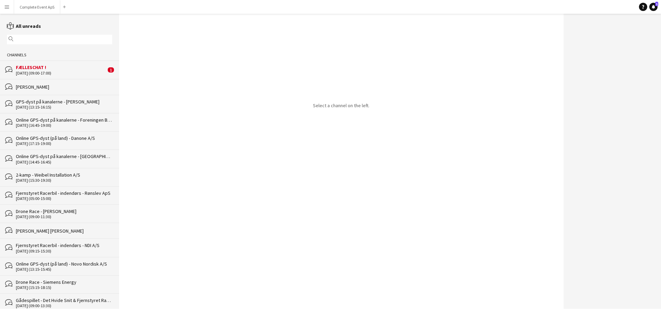
click at [54, 66] on div "FÆLLESCHAT !" at bounding box center [61, 67] width 90 height 6
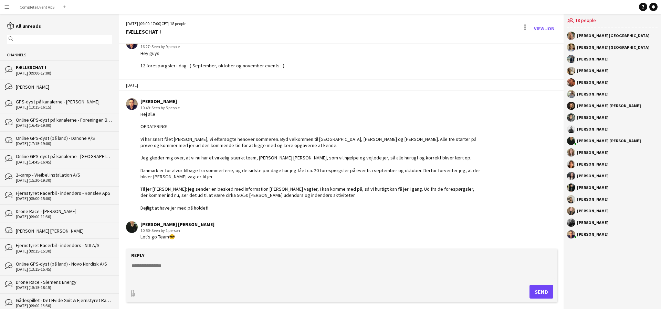
scroll to position [1098, 0]
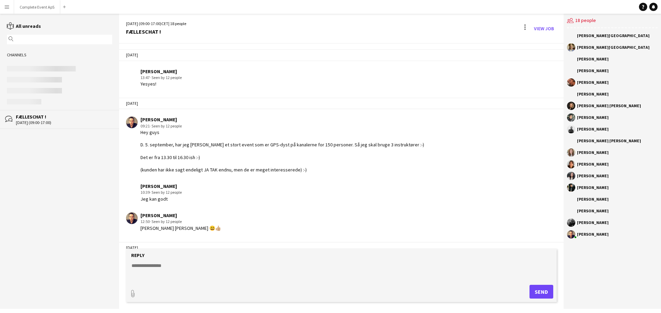
scroll to position [1098, 0]
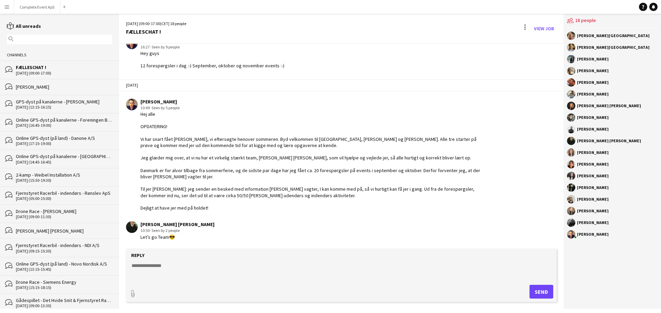
drag, startPoint x: 587, startPoint y: 59, endPoint x: 576, endPoint y: 59, distance: 10.7
click at [587, 59] on div "[PERSON_NAME]" at bounding box center [593, 59] width 32 height 4
click at [574, 59] on app-user-avatar at bounding box center [571, 59] width 8 height 8
click at [572, 59] on app-user-avatar at bounding box center [571, 59] width 8 height 8
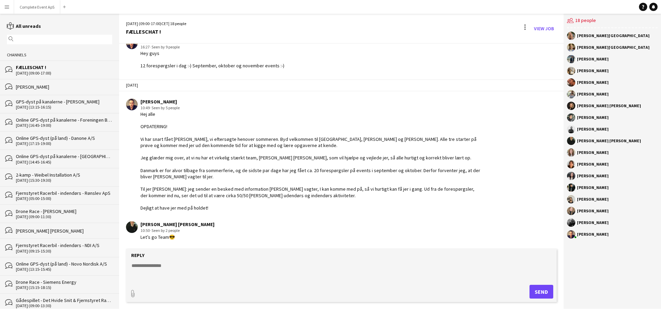
drag, startPoint x: 572, startPoint y: 59, endPoint x: 589, endPoint y: 59, distance: 17.2
click at [589, 59] on div "[PERSON_NAME]" at bounding box center [593, 59] width 32 height 4
click at [541, 28] on link "View Job" at bounding box center [543, 28] width 25 height 11
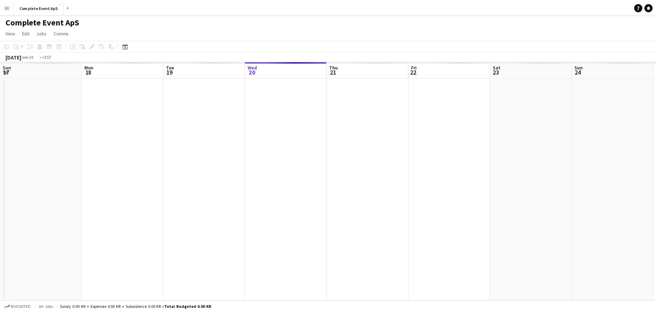
scroll to position [0, 237]
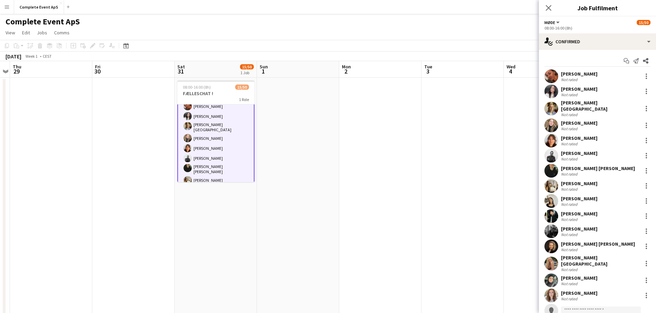
scroll to position [0, 0]
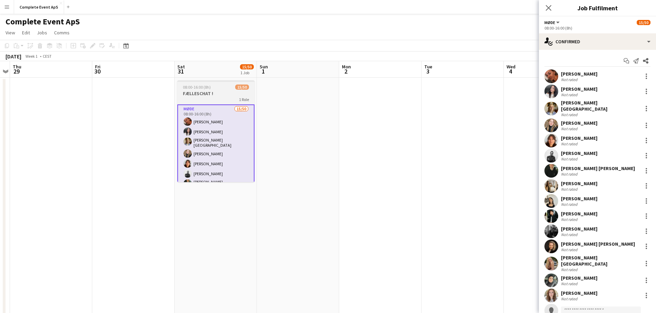
click at [213, 92] on h3 "FÆLLESCHAT !" at bounding box center [215, 94] width 77 height 6
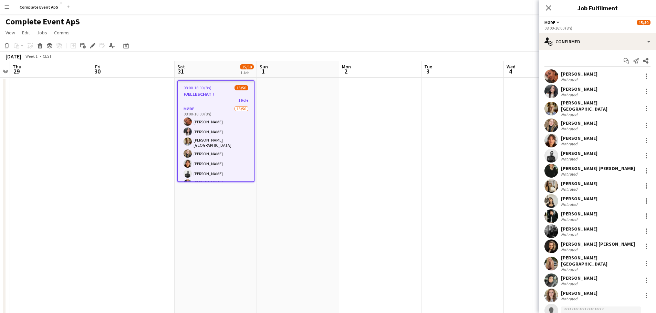
click at [325, 111] on app-date-cell at bounding box center [298, 270] width 82 height 385
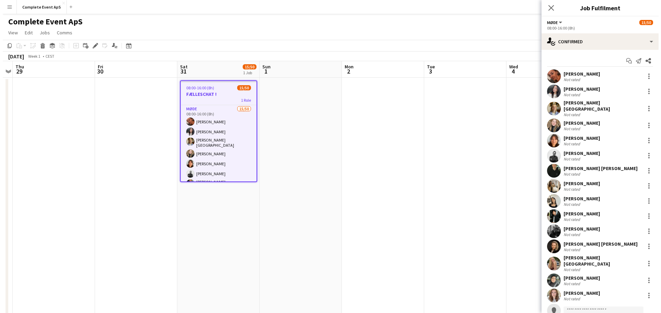
scroll to position [0, 236]
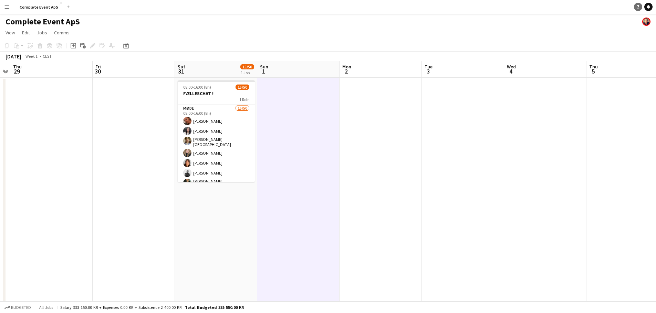
click at [646, 6] on icon "Notifications" at bounding box center [648, 7] width 4 height 4
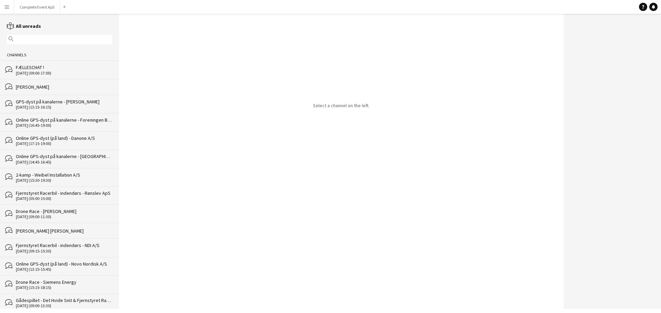
click at [66, 67] on div "FÆLLESCHAT !" at bounding box center [64, 67] width 96 height 6
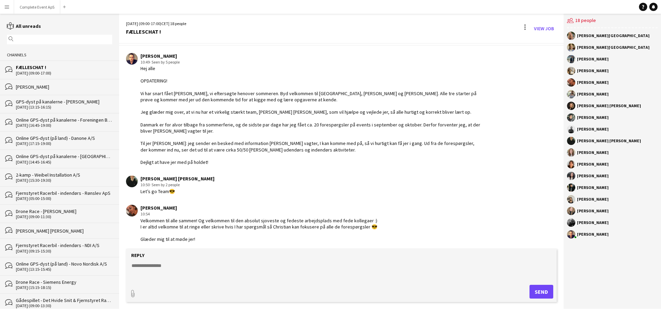
scroll to position [1146, 0]
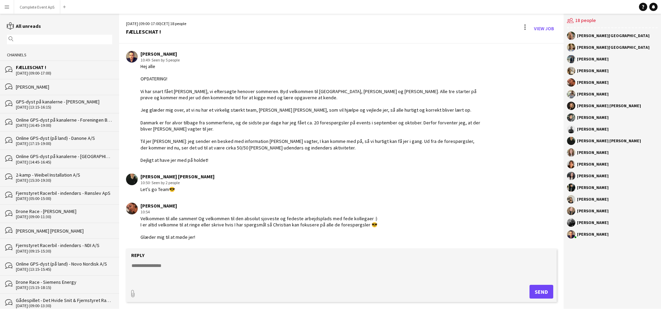
click at [191, 265] on textarea at bounding box center [343, 272] width 424 height 18
click at [194, 263] on textarea at bounding box center [343, 272] width 424 height 18
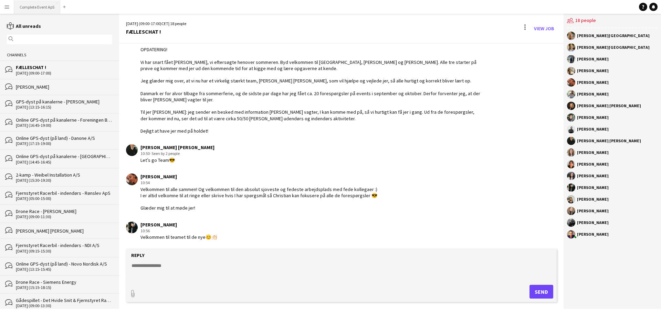
click at [33, 9] on button "Complete Event ApS Close" at bounding box center [37, 6] width 46 height 13
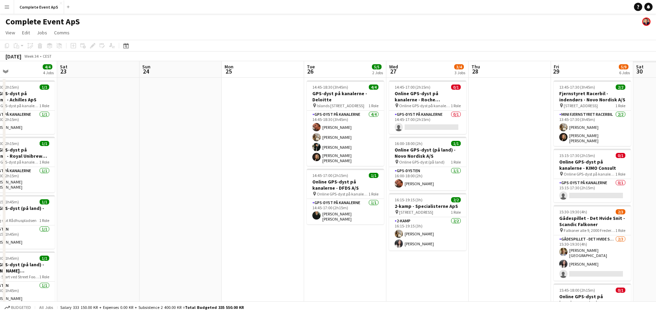
drag, startPoint x: 413, startPoint y: 150, endPoint x: 54, endPoint y: 130, distance: 359.5
click at [54, 130] on app-calendar-viewport "Wed 20 Thu 21 3/3 2 Jobs Fri 22 4/4 4 Jobs Sat 23 Sun 24 Mon 25 Tue 26 5/5 2 Jo…" at bounding box center [328, 262] width 656 height 402
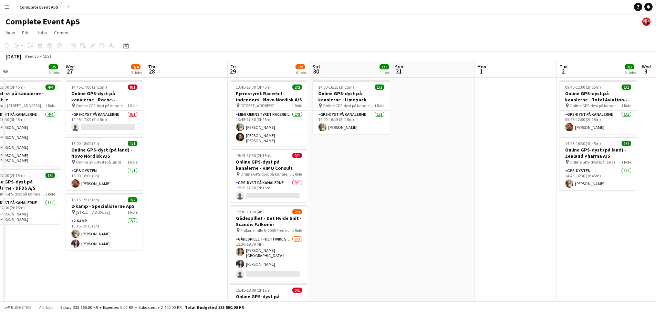
drag, startPoint x: 607, startPoint y: 192, endPoint x: 415, endPoint y: 177, distance: 192.2
click at [415, 177] on app-calendar-viewport "Sat 23 Sun 24 Mon 25 Tue 26 5/5 2 Jobs Wed 27 3/4 3 Jobs Thu 28 Fri 29 5/9 6 Jo…" at bounding box center [328, 262] width 656 height 402
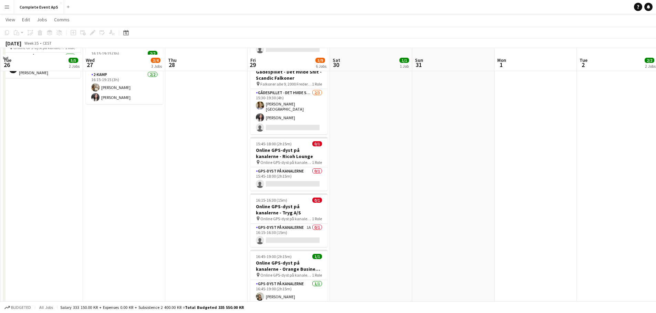
scroll to position [161, 0]
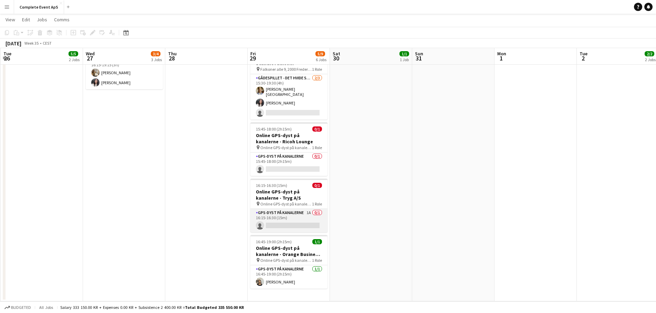
click at [296, 210] on app-card-role "GPS-dyst på kanalerne 1A 0/1 16:15-16:30 (15m) single-neutral-actions" at bounding box center [288, 220] width 77 height 23
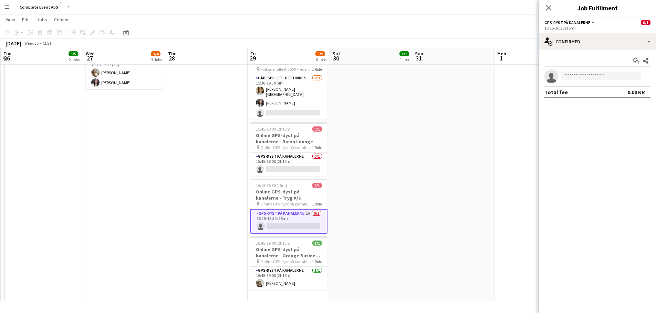
click at [585, 32] on app-options-switcher "GPS-dyst på kanalerne All roles GPS-dyst på kanalerne 0/1 16:15-16:30 (15m)" at bounding box center [597, 25] width 117 height 17
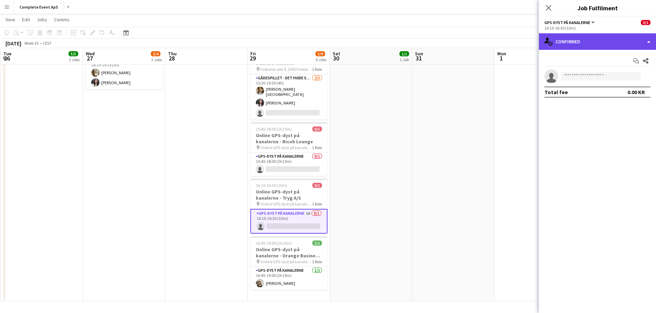
click at [586, 41] on div "single-neutral-actions-check-2 Confirmed" at bounding box center [597, 41] width 117 height 17
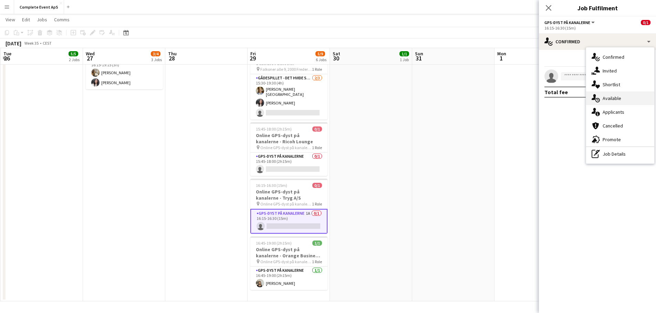
click at [615, 97] on div "single-neutral-actions-upload Available" at bounding box center [620, 99] width 68 height 14
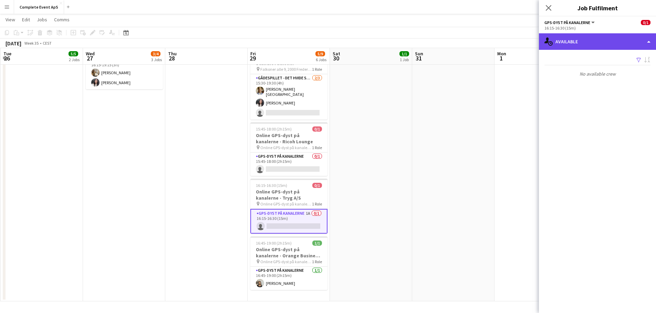
click at [587, 38] on div "single-neutral-actions-upload Available" at bounding box center [597, 41] width 117 height 17
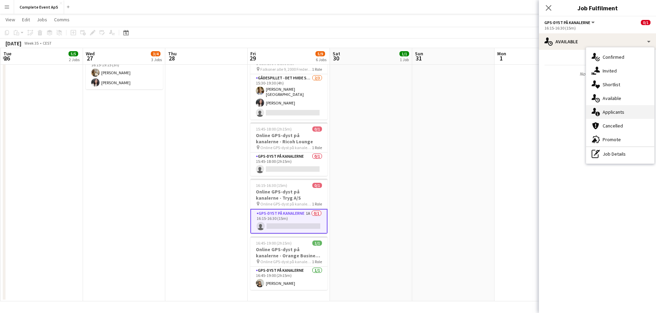
click at [620, 112] on div "single-neutral-actions-information Applicants" at bounding box center [620, 112] width 68 height 14
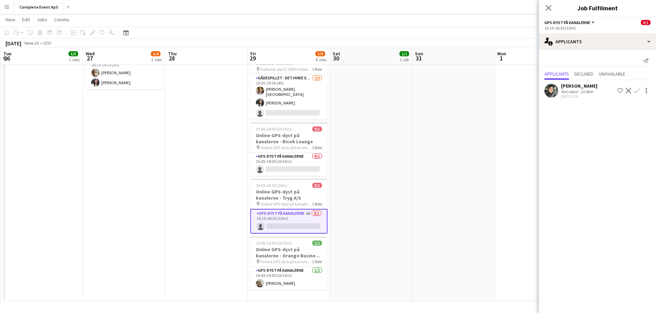
click at [404, 201] on app-date-cell "14:00-16:15 (2h15m) 1/1 Online GPS-dyst på kanalerne - Limepack pin Online GPS-…" at bounding box center [371, 108] width 82 height 385
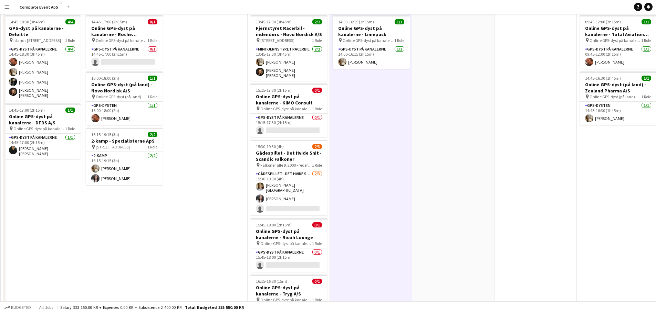
scroll to position [0, 0]
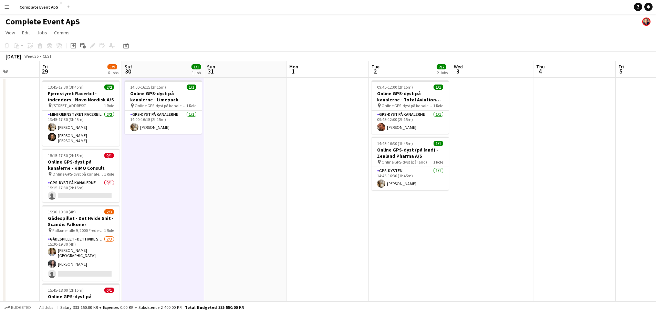
drag, startPoint x: 498, startPoint y: 232, endPoint x: 293, endPoint y: 228, distance: 205.5
click at [242, 227] on app-calendar-viewport "Tue 26 5/5 2 Jobs Wed 27 3/4 3 Jobs Thu 28 Fri 29 5/9 6 Jobs Sat 30 1/1 1 Job S…" at bounding box center [328, 262] width 656 height 402
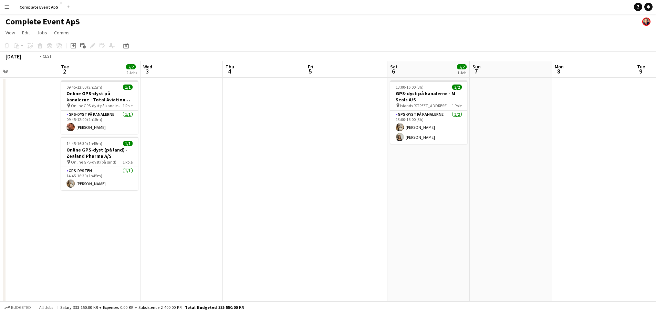
drag, startPoint x: 553, startPoint y: 230, endPoint x: 228, endPoint y: 213, distance: 326.0
click at [191, 211] on app-calendar-viewport "Fri 29 5/9 6 Jobs Sat 30 1/1 1 Job Sun 31 Mon 1 Tue 2 2/2 2 Jobs Wed 3 Thu 4 Fr…" at bounding box center [328, 262] width 656 height 402
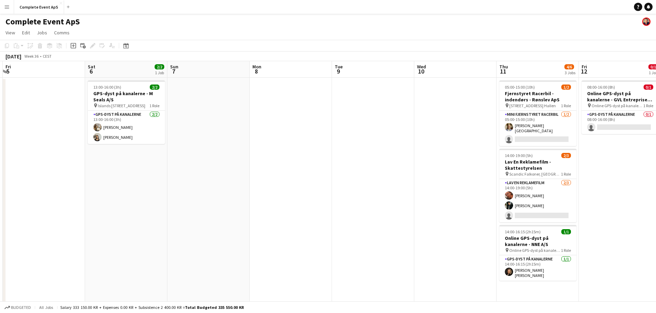
scroll to position [0, 214]
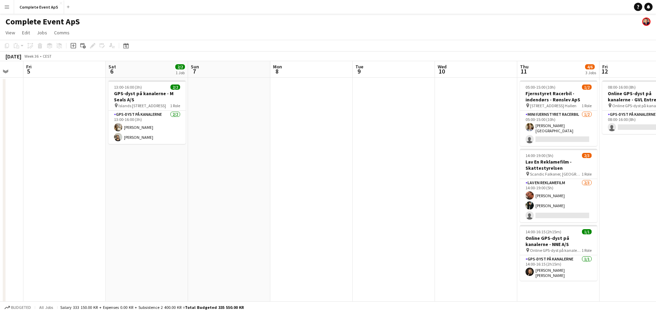
drag, startPoint x: 308, startPoint y: 220, endPoint x: 129, endPoint y: 205, distance: 180.0
click at [106, 205] on app-calendar-viewport "Tue 2 2/2 2 Jobs Wed 3 Thu 4 Fri 5 Sat 6 2/2 1 Job Sun 7 Mon 8 Tue 9 Wed 10 Thu…" at bounding box center [328, 262] width 656 height 402
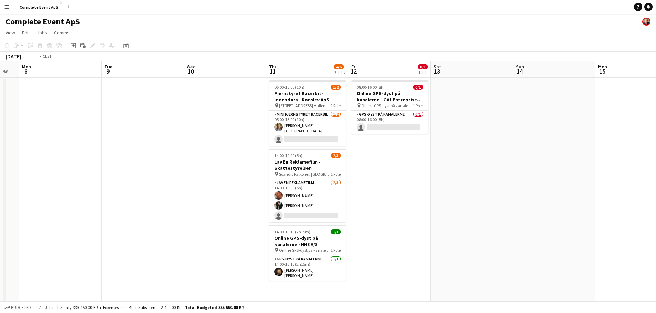
drag, startPoint x: 537, startPoint y: 210, endPoint x: 218, endPoint y: 204, distance: 319.1
click at [209, 207] on app-calendar-viewport "Fri 5 Sat 6 2/2 1 Job Sun 7 Mon 8 Tue 9 Wed 10 Thu 11 4/6 3 Jobs Fri 12 0/1 1 J…" at bounding box center [328, 262] width 656 height 402
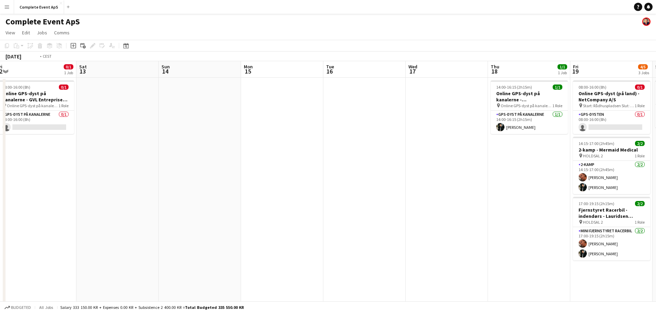
drag, startPoint x: 465, startPoint y: 212, endPoint x: 210, endPoint y: 198, distance: 255.7
click at [196, 201] on app-calendar-viewport "Tue 9 Wed 10 Thu 11 4/6 3 Jobs Fri 12 0/1 1 Job Sat 13 Sun 14 Mon 15 Tue 16 Wed…" at bounding box center [328, 262] width 656 height 402
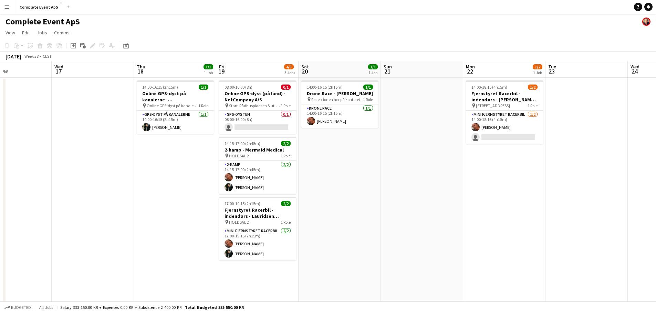
drag, startPoint x: 509, startPoint y: 215, endPoint x: 211, endPoint y: 200, distance: 298.0
click at [169, 199] on app-calendar-viewport "Sat 13 Sun 14 Mon 15 Tue 16 Wed 17 Thu 18 1/1 1 Job Fri 19 4/5 3 Jobs Sat 20 1/…" at bounding box center [328, 262] width 656 height 402
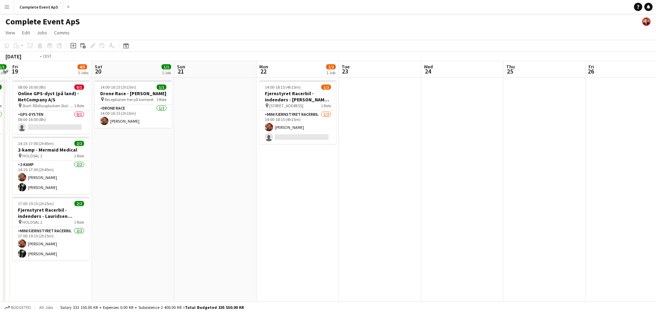
drag, startPoint x: 451, startPoint y: 205, endPoint x: 108, endPoint y: 189, distance: 343.8
click at [104, 190] on app-calendar-viewport "Tue 16 Wed 17 Thu 18 1/1 1 Job Fri 19 4/5 3 Jobs Sat 20 1/1 1 Job Sun 21 Mon 22…" at bounding box center [328, 262] width 656 height 402
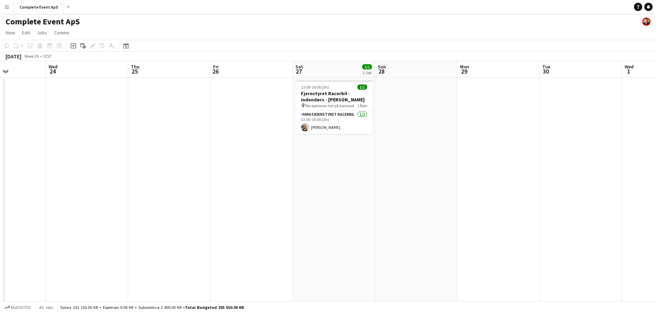
drag, startPoint x: 107, startPoint y: 183, endPoint x: 22, endPoint y: 171, distance: 85.6
click at [18, 172] on app-calendar-viewport "Sun 21 Mon 22 1/2 1 Job Tue 23 Wed 24 Thu 25 Fri 26 Sat 27 1/1 1 Job Sun 28 Mon…" at bounding box center [328, 262] width 656 height 402
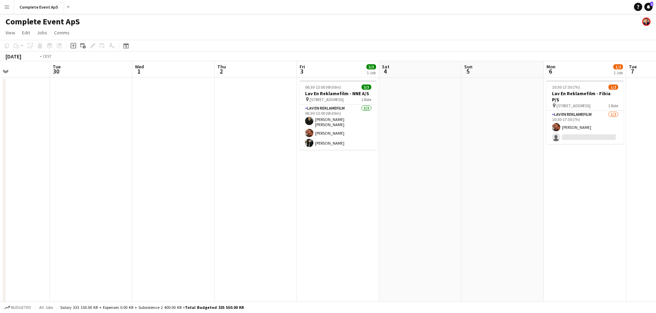
drag, startPoint x: 375, startPoint y: 193, endPoint x: 35, endPoint y: 162, distance: 341.7
click at [30, 164] on app-calendar-viewport "Fri 26 Sat 27 1/1 1 Job Sun 28 Mon 29 Tue 30 Wed 1 Thu 2 Fri 3 3/3 1 Job Sat 4 …" at bounding box center [328, 262] width 656 height 402
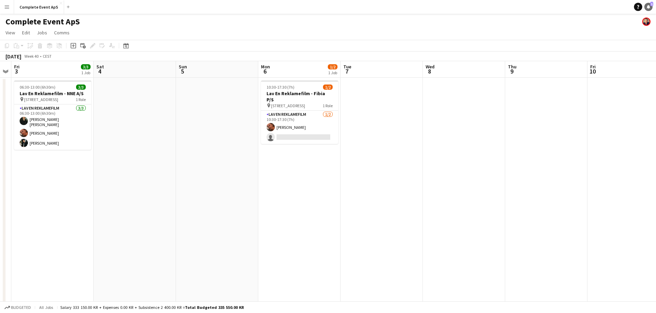
click at [647, 5] on icon "Notifications" at bounding box center [648, 7] width 4 height 4
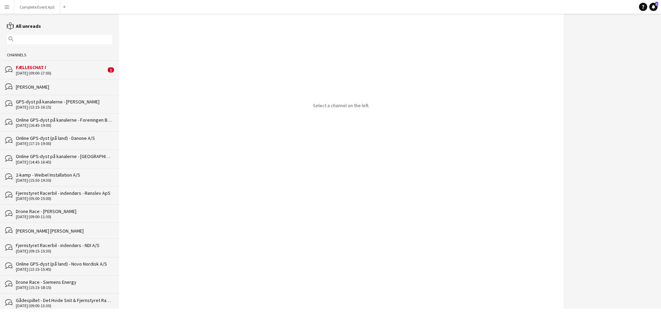
click at [44, 68] on div "FÆLLESCHAT !" at bounding box center [61, 67] width 90 height 6
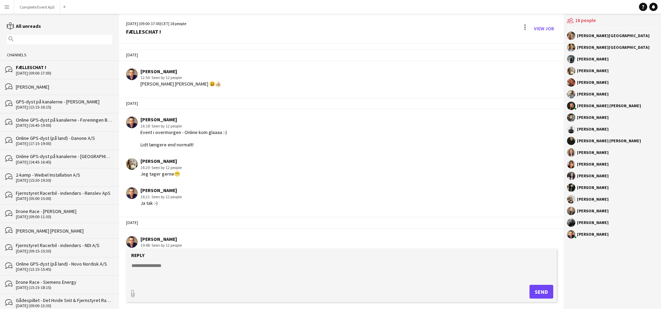
scroll to position [1060, 0]
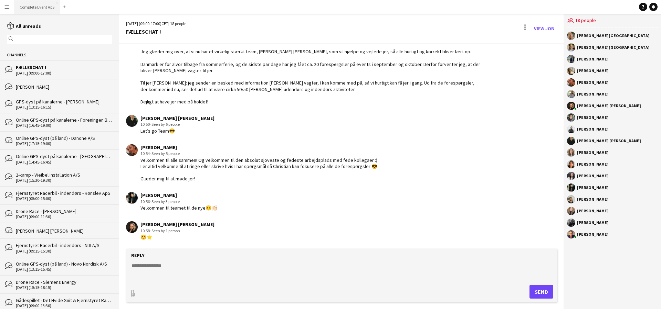
click at [39, 7] on button "Complete Event ApS Close" at bounding box center [37, 6] width 46 height 13
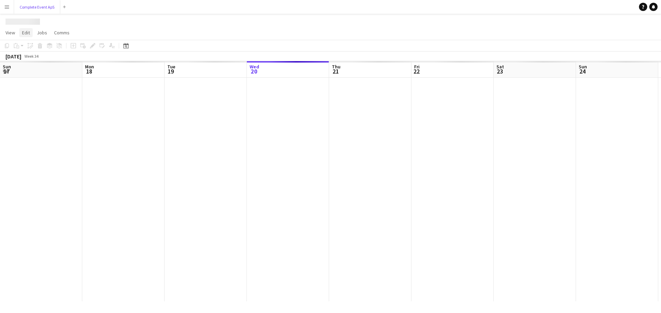
scroll to position [0, 164]
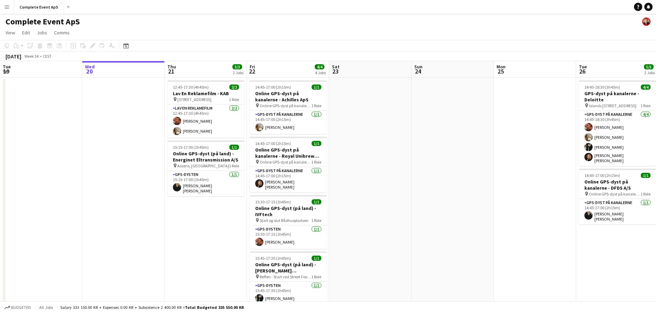
drag, startPoint x: 648, startPoint y: 8, endPoint x: 631, endPoint y: 7, distance: 16.5
click at [648, 8] on icon at bounding box center [647, 6] width 3 height 3
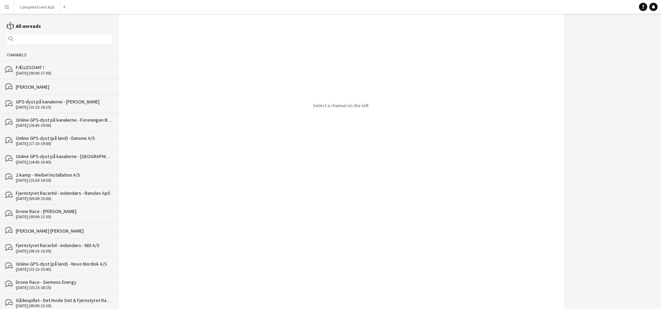
click at [40, 68] on div "FÆLLESCHAT !" at bounding box center [64, 67] width 96 height 6
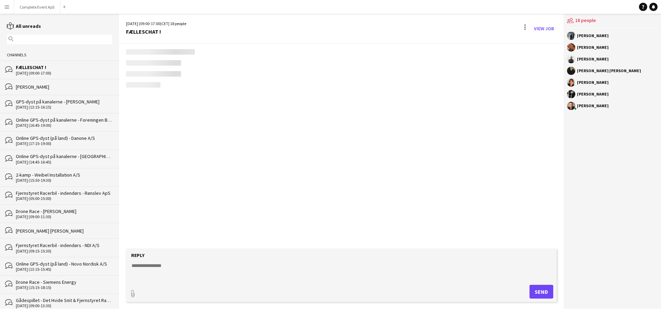
scroll to position [1060, 0]
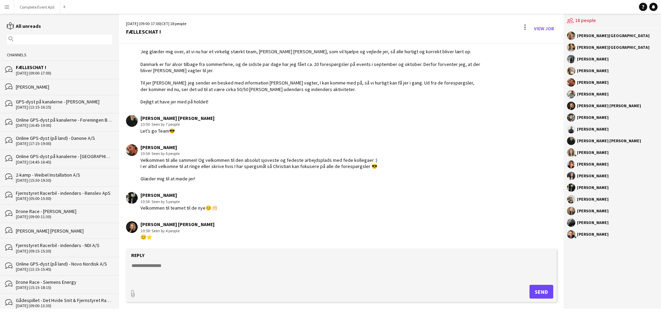
click at [574, 59] on app-user-avatar at bounding box center [571, 59] width 8 height 8
drag, startPoint x: 574, startPoint y: 59, endPoint x: 595, endPoint y: 59, distance: 21.0
click at [595, 59] on div "Feaven Felleke" at bounding box center [593, 59] width 32 height 4
click at [41, 5] on button "Complete Event ApS Close" at bounding box center [37, 6] width 46 height 13
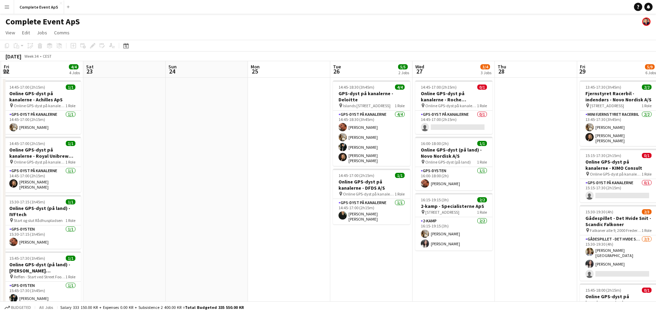
scroll to position [0, 203]
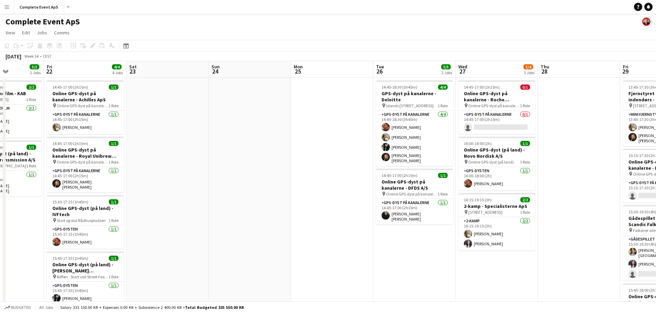
drag, startPoint x: 482, startPoint y: 153, endPoint x: 217, endPoint y: 130, distance: 265.6
click at [217, 130] on app-calendar-viewport "Tue 19 Wed 20 Thu 21 3/3 2 Jobs Fri 22 4/4 4 Jobs Sat 23 Sun 24 Mon 25 Tue 26 5…" at bounding box center [328, 262] width 656 height 402
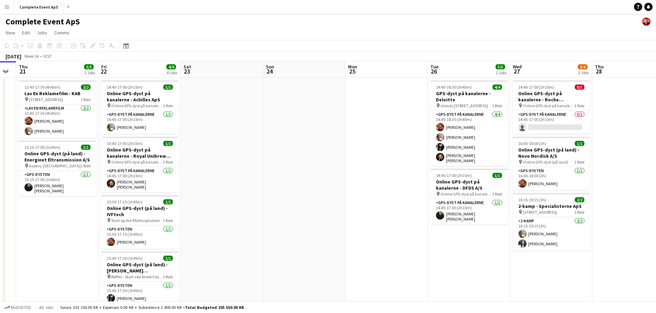
scroll to position [0, 201]
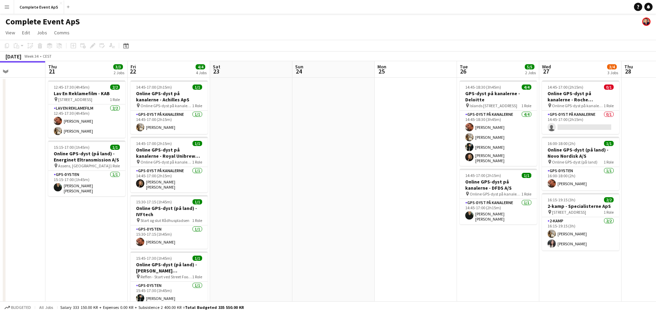
drag, startPoint x: 179, startPoint y: 155, endPoint x: 344, endPoint y: 162, distance: 166.0
click at [344, 162] on app-calendar-viewport "Mon 18 4/4 2 Jobs Tue 19 Wed 20 Thu 21 3/3 2 Jobs Fri 22 4/4 4 Jobs Sat 23 Sun …" at bounding box center [328, 262] width 656 height 402
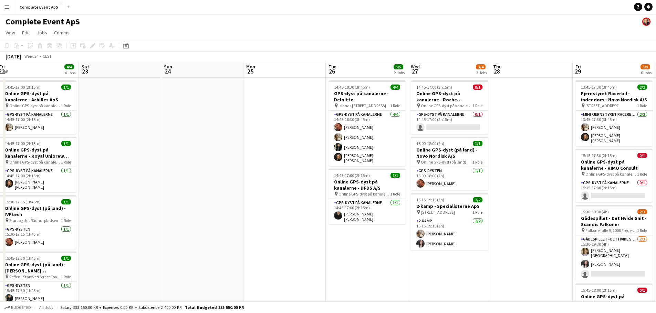
drag, startPoint x: 367, startPoint y: 196, endPoint x: 235, endPoint y: 196, distance: 131.8
click at [235, 196] on app-calendar-viewport "Tue 19 Wed 20 Thu 21 3/3 2 Jobs Fri 22 4/4 4 Jobs Sat 23 Sun 24 Mon 25 Tue 26 5…" at bounding box center [328, 262] width 656 height 402
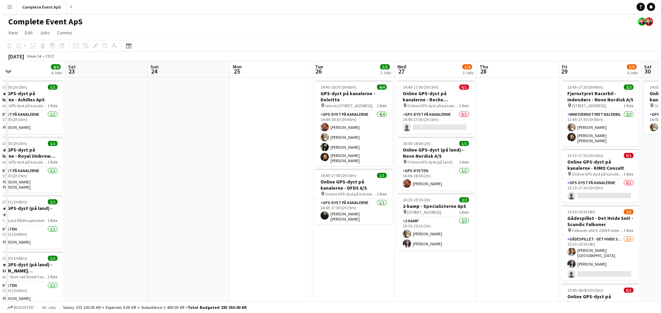
scroll to position [0, 203]
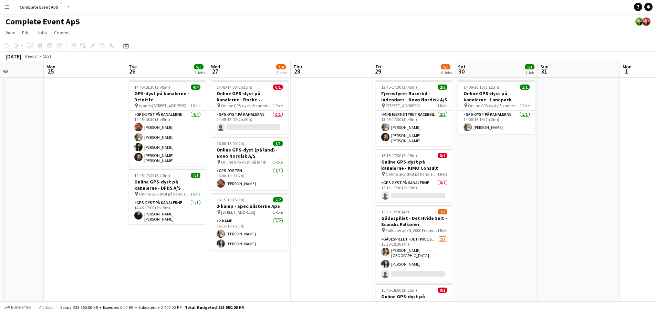
drag, startPoint x: 528, startPoint y: 151, endPoint x: 329, endPoint y: 149, distance: 198.9
click at [329, 149] on app-calendar-viewport "Fri 22 4/4 4 Jobs Sat 23 Sun 24 Mon 25 Tue 26 5/5 2 Jobs Wed 27 3/4 3 Jobs Thu …" at bounding box center [328, 262] width 656 height 402
click at [34, 8] on button "Complete Event ApS Close" at bounding box center [39, 6] width 50 height 13
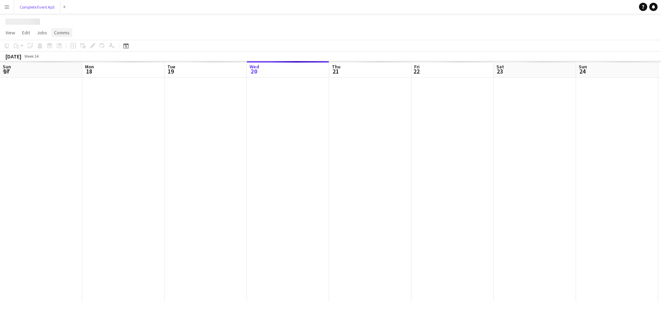
scroll to position [0, 164]
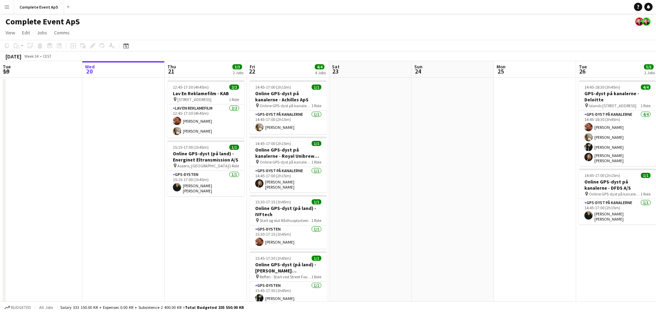
click at [648, 8] on icon at bounding box center [647, 6] width 3 height 3
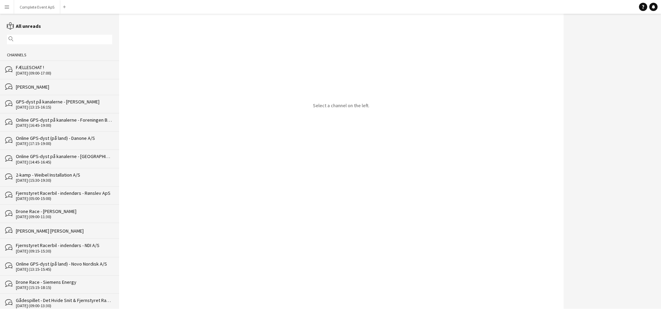
click at [42, 87] on div "[PERSON_NAME]" at bounding box center [64, 87] width 96 height 6
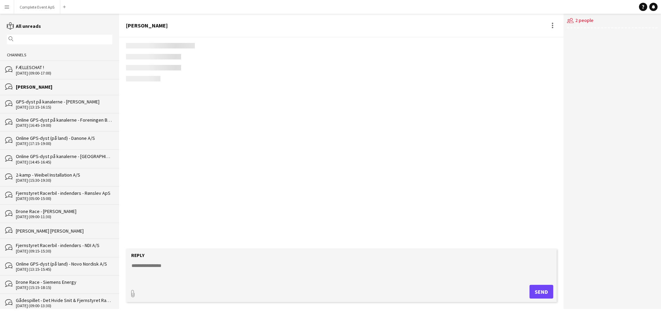
scroll to position [67, 0]
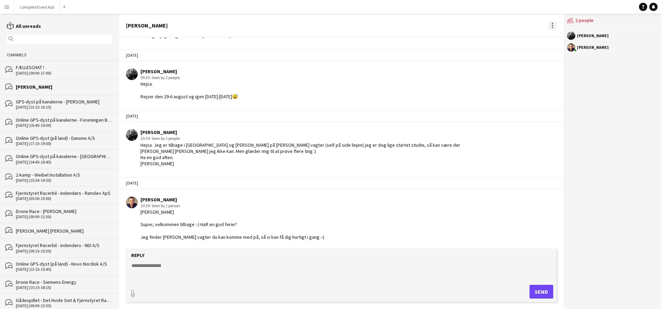
click at [551, 24] on div at bounding box center [552, 25] width 8 height 8
click at [336, 20] on div at bounding box center [330, 156] width 661 height 313
click at [34, 6] on button "Complete Event ApS Close" at bounding box center [37, 6] width 46 height 13
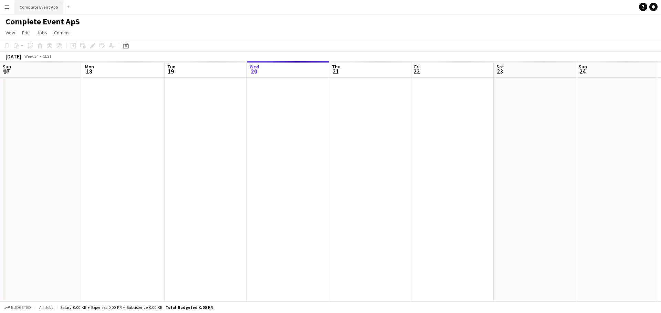
scroll to position [0, 164]
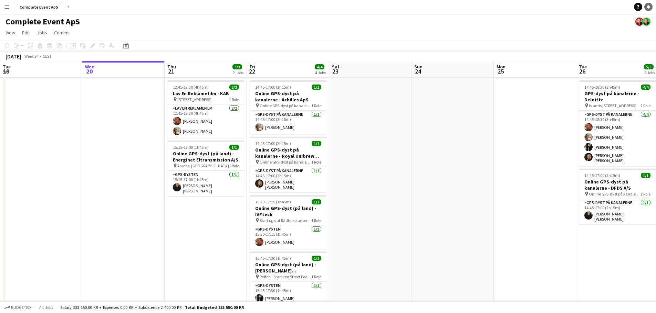
click at [649, 8] on icon at bounding box center [647, 6] width 3 height 3
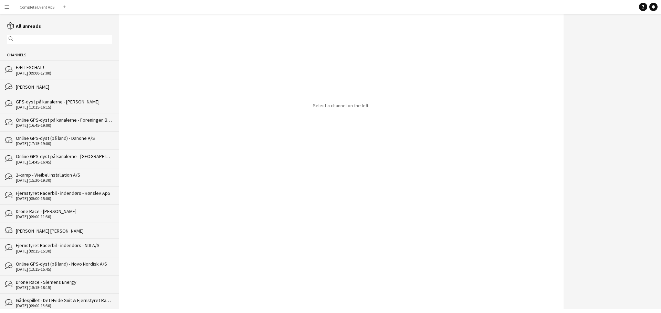
click at [17, 38] on input "text" at bounding box center [62, 39] width 95 height 6
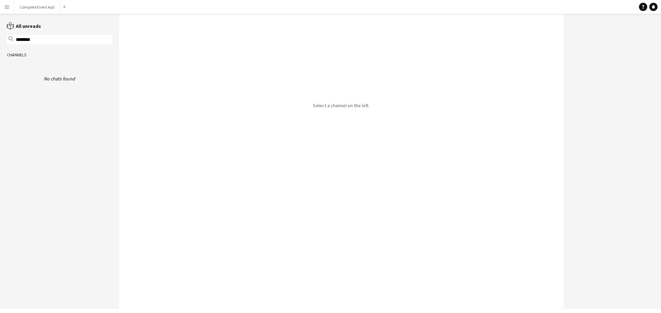
type input "*"
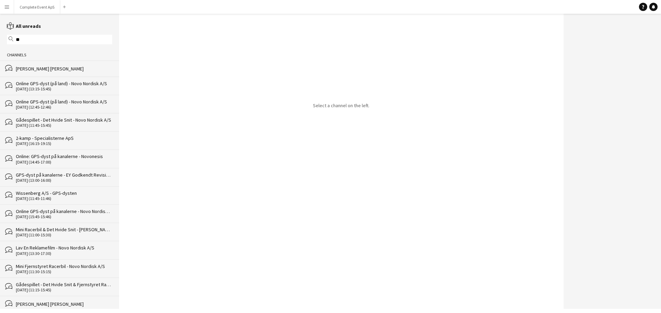
type input "***"
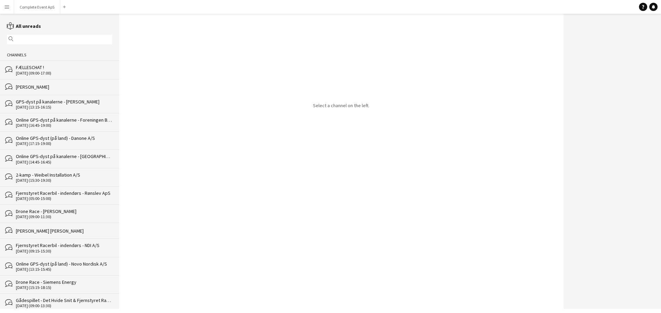
click at [12, 26] on icon "reading" at bounding box center [10, 25] width 7 height 7
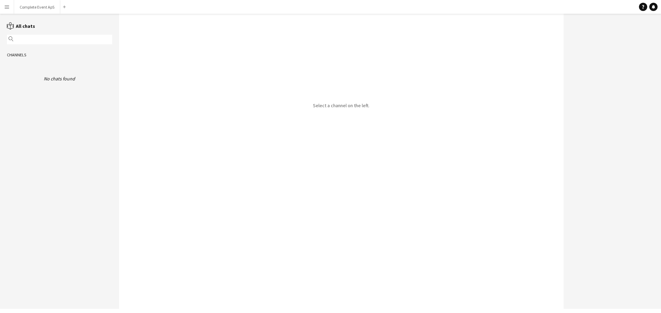
click at [12, 26] on icon "reading" at bounding box center [10, 25] width 7 height 7
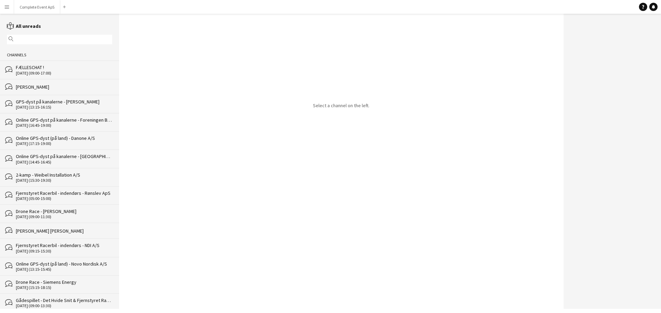
click at [12, 26] on icon "reading" at bounding box center [10, 25] width 7 height 7
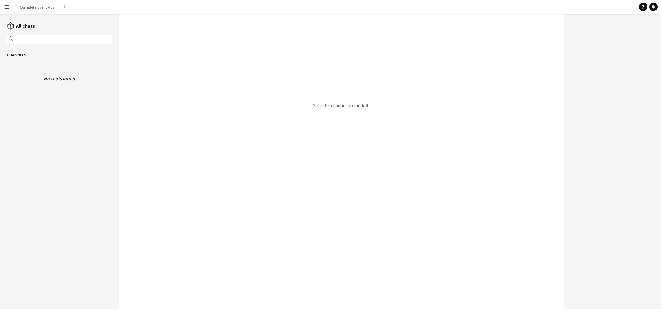
click at [12, 26] on icon "reading" at bounding box center [10, 25] width 7 height 7
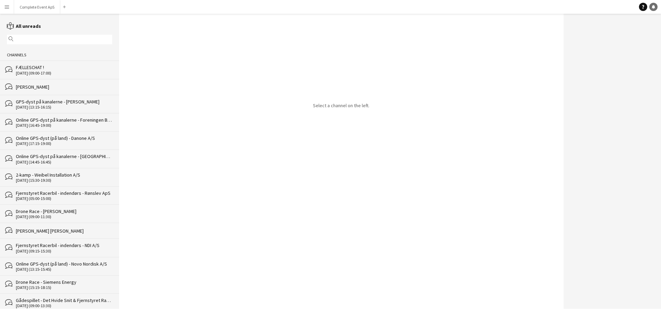
click at [653, 7] on icon at bounding box center [652, 6] width 3 height 3
click at [6, 7] on app-icon "Menu" at bounding box center [7, 7] width 6 height 6
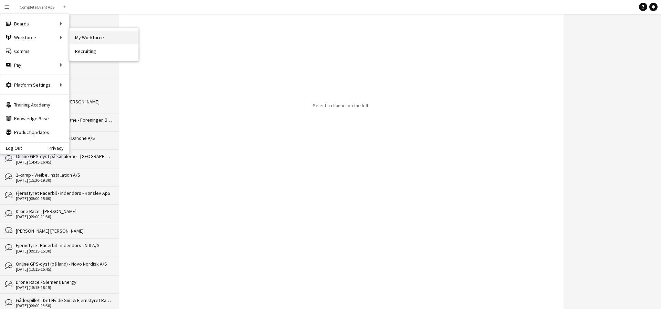
click at [97, 40] on link "My Workforce" at bounding box center [104, 38] width 69 height 14
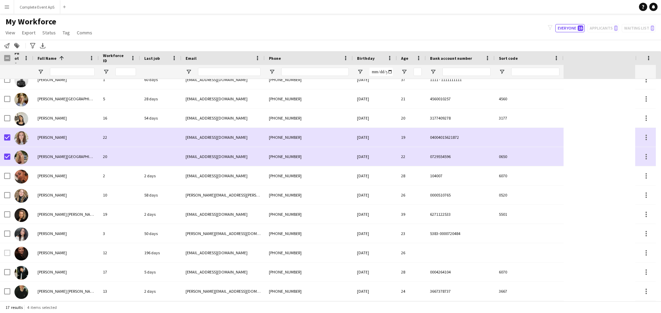
scroll to position [2, 0]
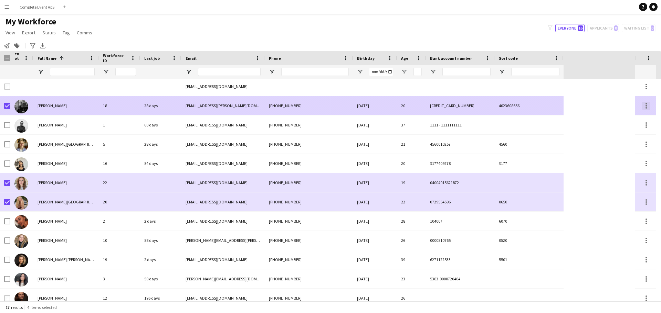
click at [645, 106] on div at bounding box center [645, 105] width 1 height 1
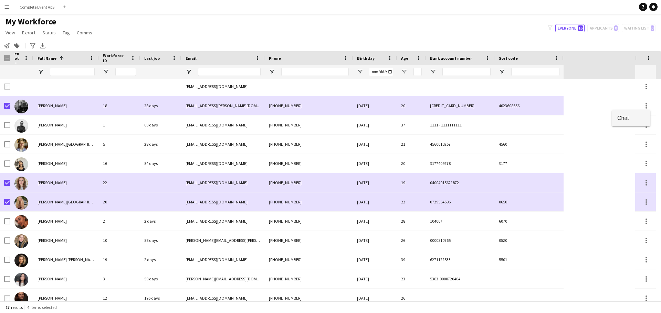
click at [622, 118] on span "Chat" at bounding box center [631, 118] width 28 height 6
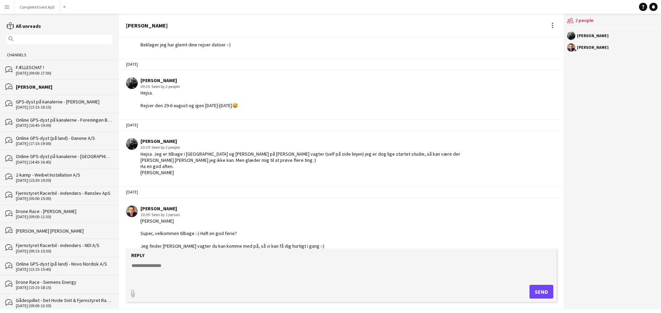
scroll to position [67, 0]
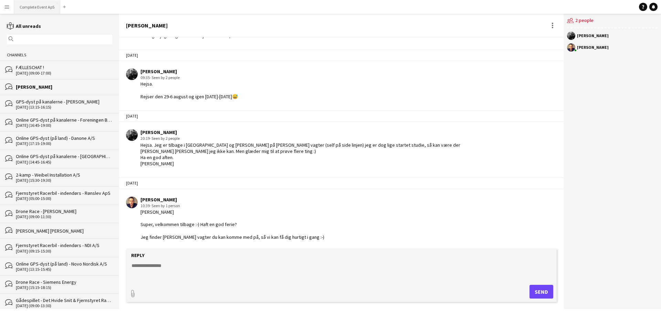
click at [41, 4] on button "Complete Event ApS Close" at bounding box center [37, 6] width 46 height 13
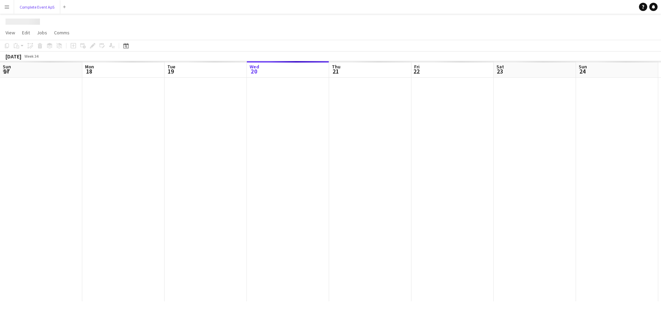
scroll to position [0, 164]
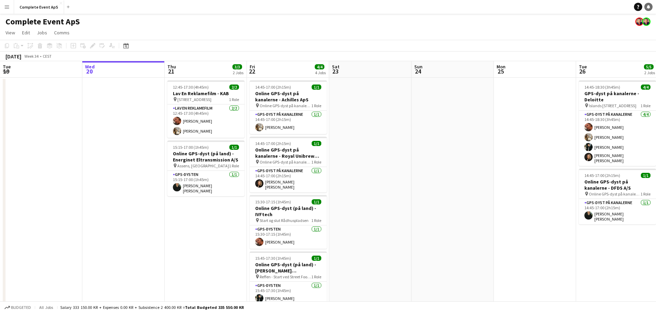
click at [646, 7] on icon "Notifications" at bounding box center [648, 7] width 4 height 4
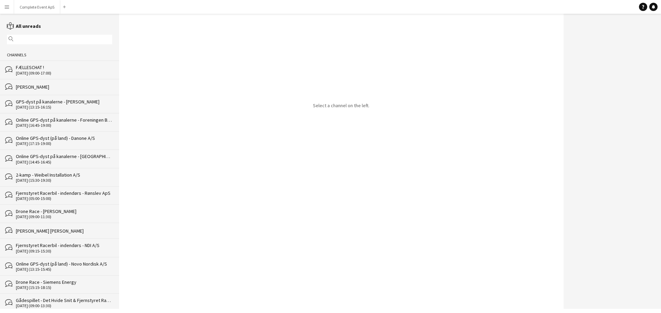
click at [45, 70] on div "FÆLLESCHAT !" at bounding box center [64, 67] width 96 height 6
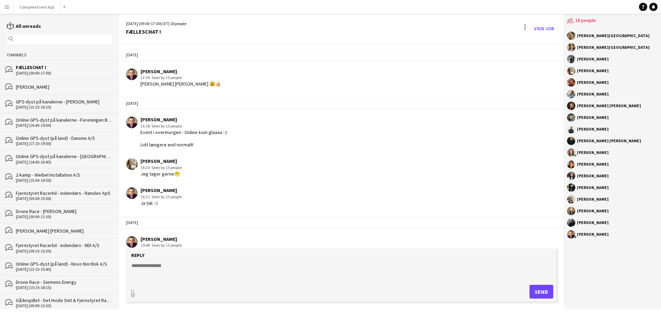
scroll to position [1060, 0]
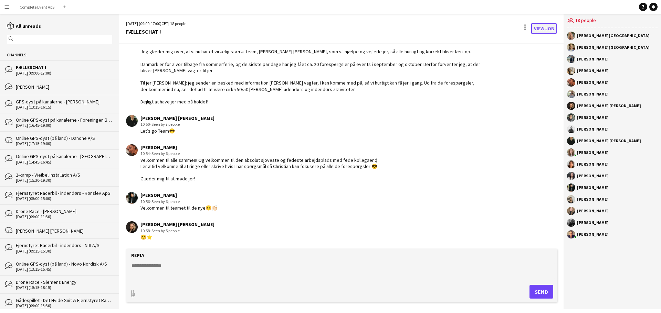
click at [539, 28] on link "View Job" at bounding box center [543, 28] width 25 height 11
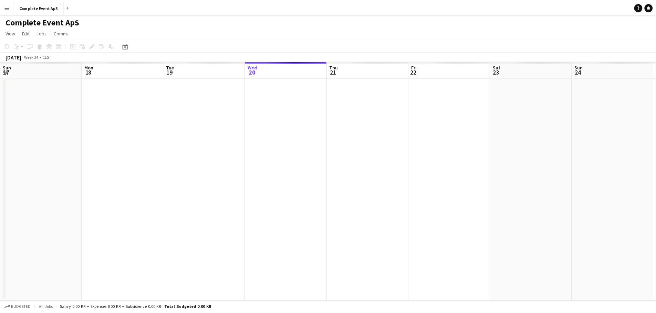
scroll to position [0, 237]
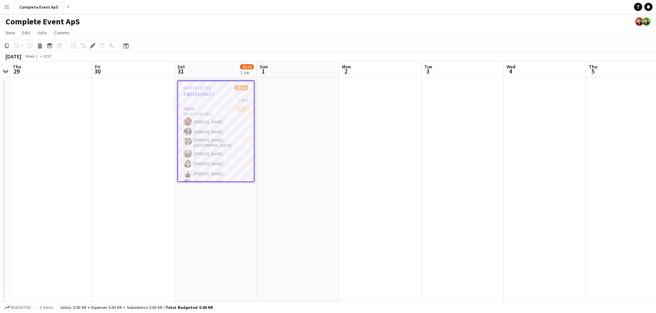
click at [308, 106] on app-date-cell at bounding box center [298, 270] width 82 height 385
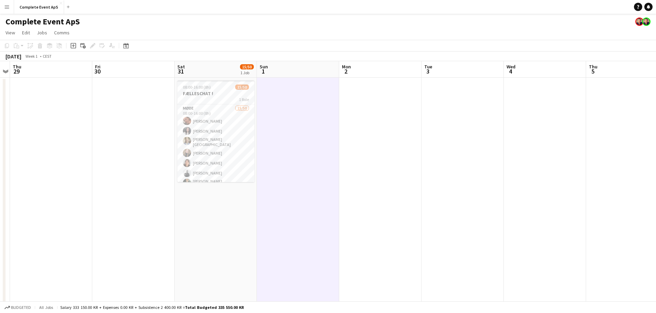
click at [411, 139] on app-date-cell at bounding box center [380, 270] width 82 height 385
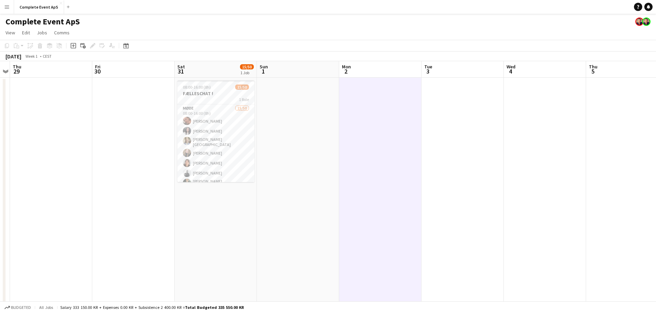
click at [308, 136] on app-date-cell at bounding box center [298, 270] width 82 height 385
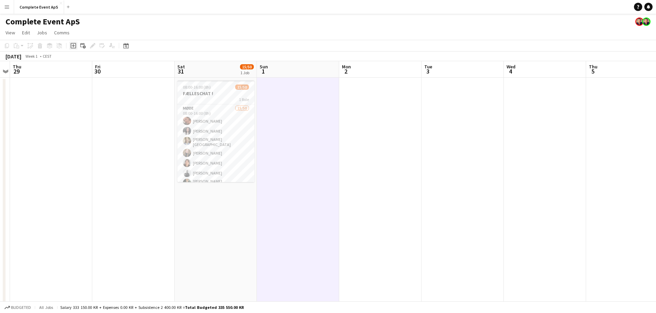
click at [75, 46] on icon at bounding box center [73, 45] width 3 height 3
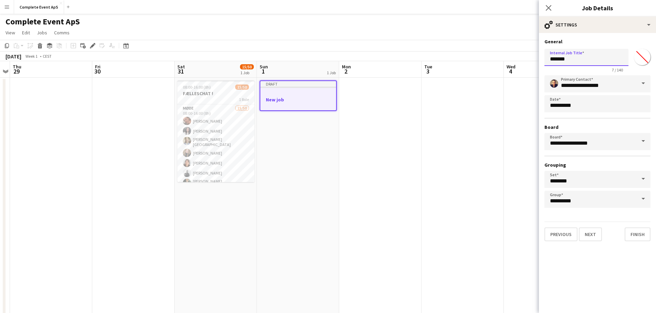
drag, startPoint x: 575, startPoint y: 60, endPoint x: 508, endPoint y: 62, distance: 67.1
click at [508, 62] on body "Menu Boards Boards Boards All jobs Status Workforce Workforce My Workforce Recr…" at bounding box center [328, 237] width 656 height 475
type input "**********"
click at [586, 104] on body "Menu Boards Boards Boards All jobs Status Workforce Workforce My Workforce Recr…" at bounding box center [328, 237] width 656 height 475
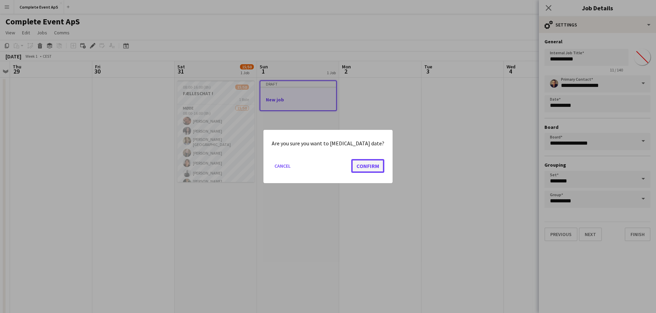
click at [357, 165] on button "Confirm" at bounding box center [367, 166] width 33 height 14
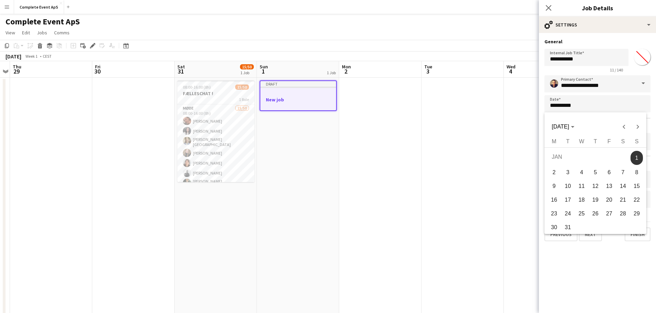
click at [598, 104] on div at bounding box center [328, 156] width 656 height 313
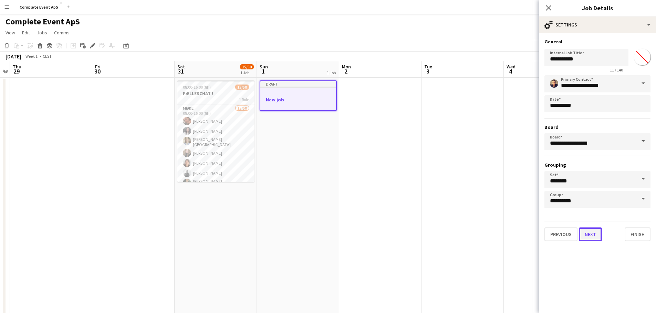
click at [592, 236] on button "Next" at bounding box center [589, 235] width 23 height 14
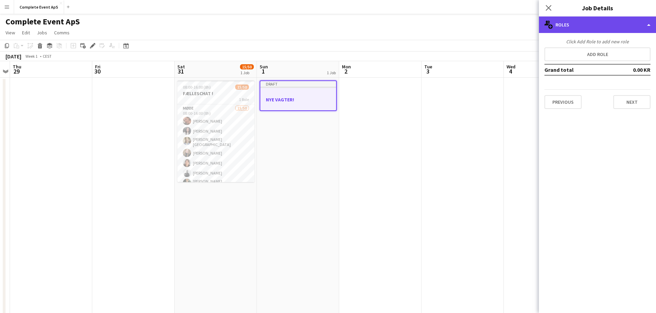
click at [574, 26] on div "multiple-users-add Roles" at bounding box center [597, 25] width 117 height 17
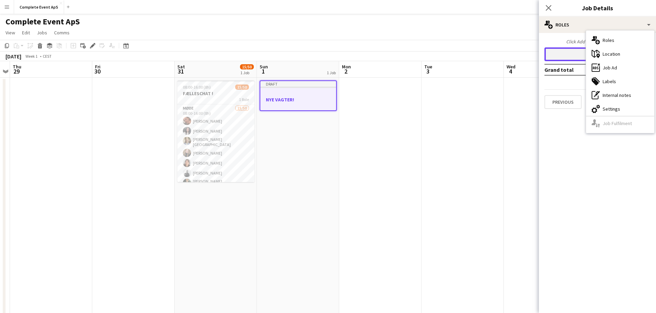
click at [567, 58] on button "Add role" at bounding box center [597, 54] width 106 height 14
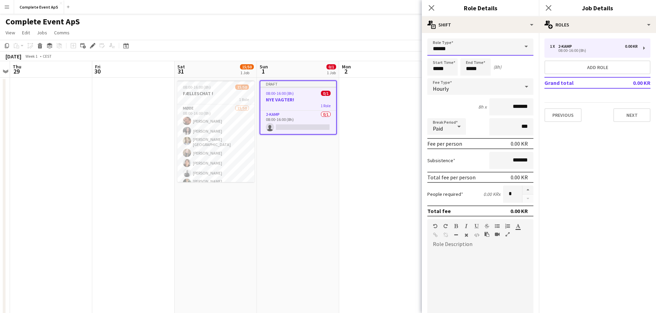
click at [475, 41] on input "******" at bounding box center [480, 47] width 106 height 17
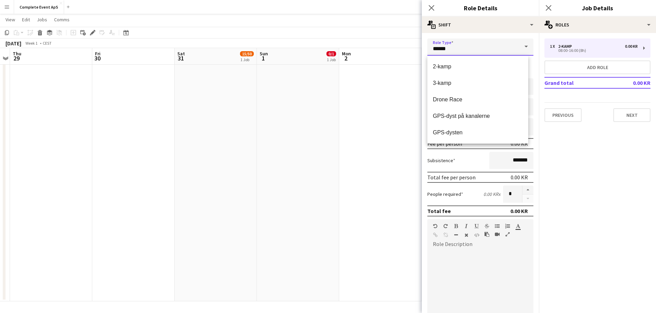
scroll to position [99, 0]
click at [465, 98] on span "Møde" at bounding box center [478, 99] width 90 height 7
type input "****"
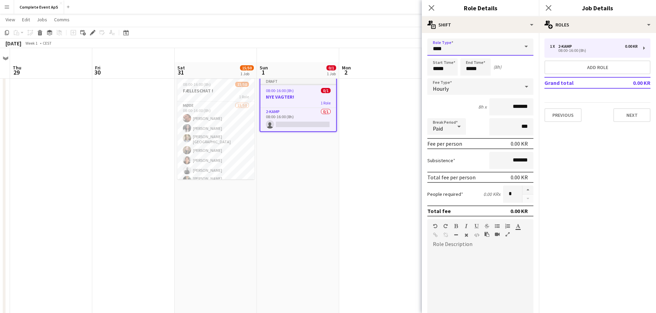
scroll to position [0, 0]
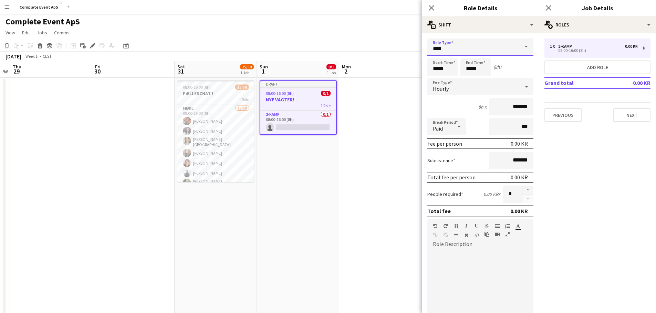
click at [459, 52] on input "****" at bounding box center [480, 47] width 106 height 17
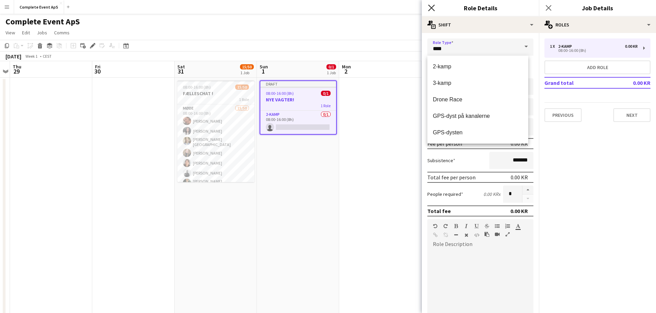
click at [432, 6] on icon "Close pop-in" at bounding box center [431, 7] width 7 height 7
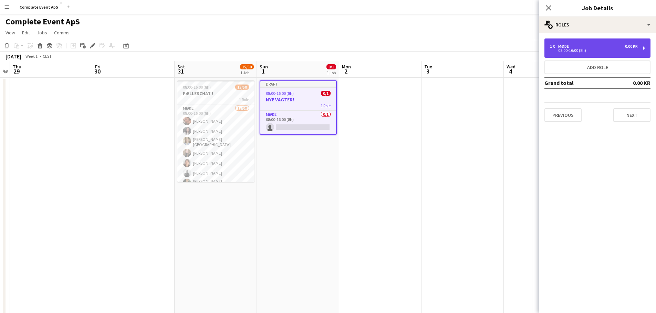
click at [591, 48] on div "1 x Møde 0.00 KR" at bounding box center [594, 46] width 88 height 5
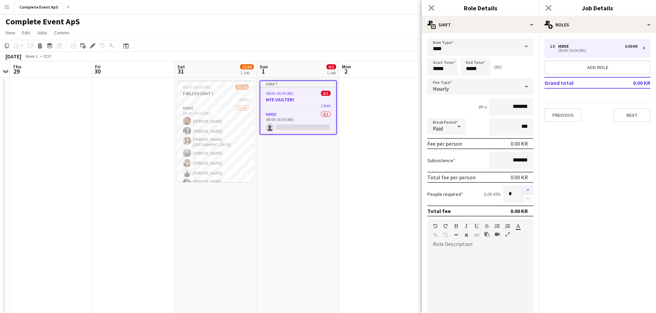
click at [522, 190] on button "button" at bounding box center [527, 190] width 11 height 9
click at [523, 190] on button "button" at bounding box center [527, 190] width 11 height 9
click at [524, 200] on button "button" at bounding box center [527, 199] width 11 height 9
click at [523, 200] on button "button" at bounding box center [527, 199] width 11 height 9
click at [524, 189] on button "button" at bounding box center [527, 190] width 11 height 9
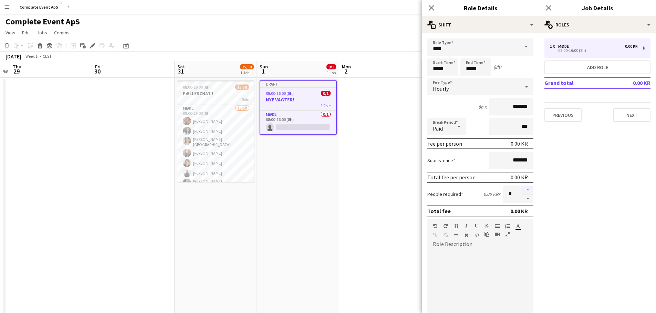
click at [523, 188] on button "button" at bounding box center [527, 190] width 11 height 9
click at [522, 189] on button "button" at bounding box center [527, 190] width 11 height 9
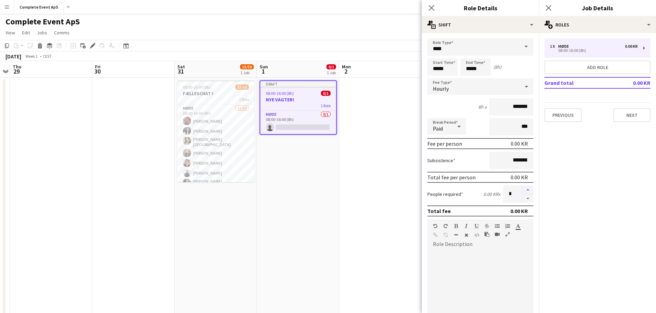
click at [522, 189] on button "button" at bounding box center [527, 190] width 11 height 9
click at [522, 190] on button "button" at bounding box center [527, 190] width 11 height 9
type input "**"
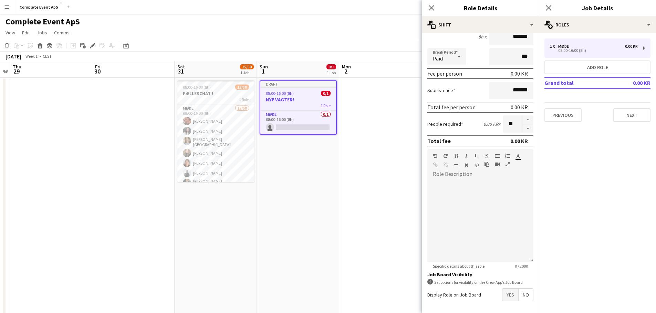
scroll to position [97, 0]
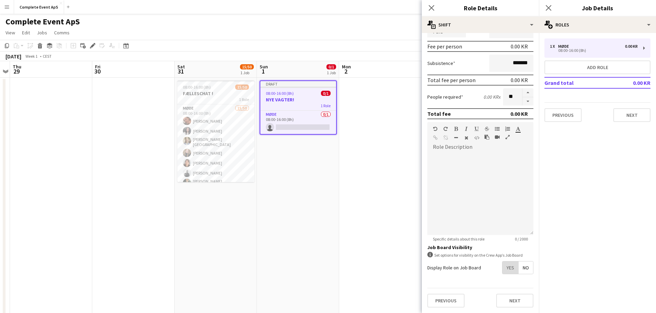
click at [507, 265] on span "Yes" at bounding box center [510, 268] width 16 height 12
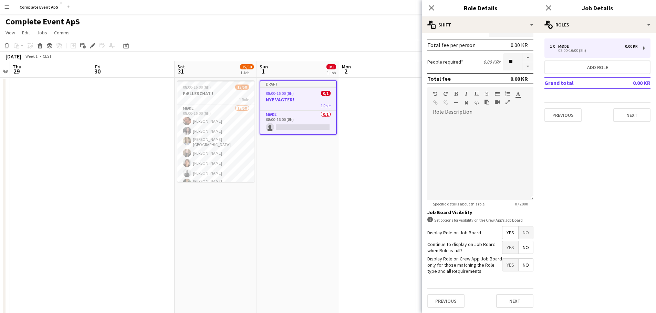
scroll to position [133, 0]
click at [515, 300] on button "Next" at bounding box center [514, 301] width 37 height 14
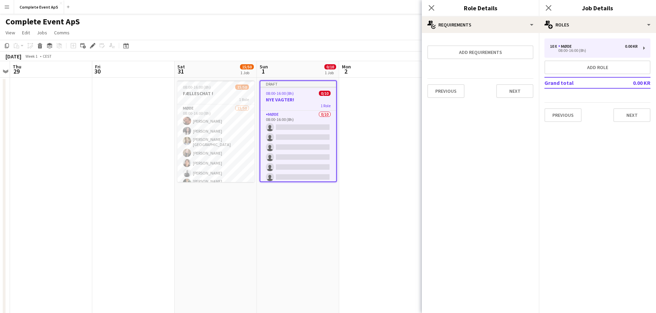
scroll to position [0, 0]
click at [525, 92] on button "Next" at bounding box center [514, 91] width 37 height 14
click at [513, 89] on button "Finish" at bounding box center [520, 92] width 26 height 14
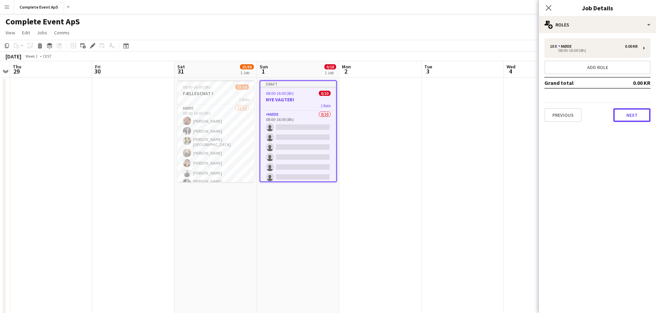
click at [634, 115] on button "Next" at bounding box center [631, 115] width 37 height 14
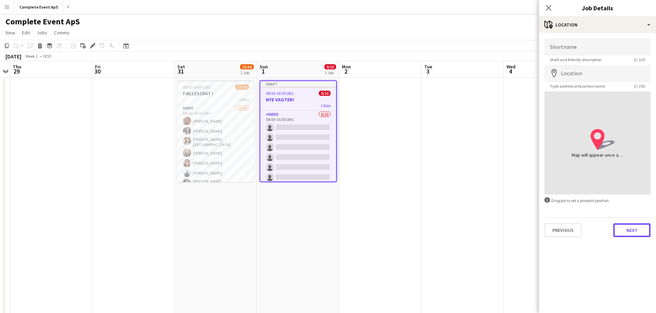
click at [634, 230] on button "Next" at bounding box center [631, 231] width 37 height 14
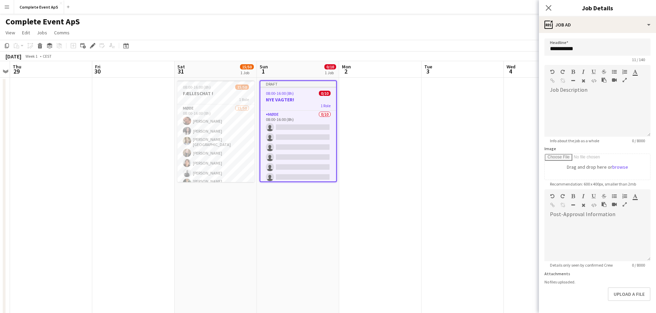
click at [459, 229] on app-date-cell at bounding box center [462, 270] width 82 height 385
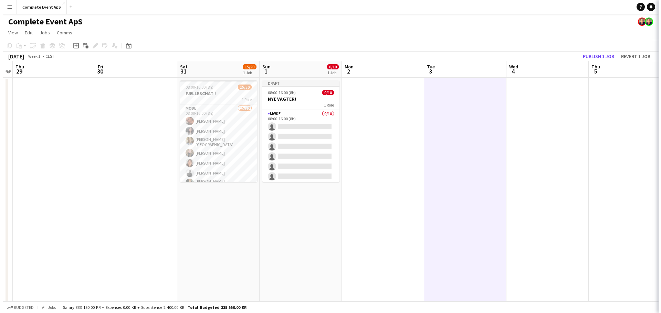
scroll to position [0, 236]
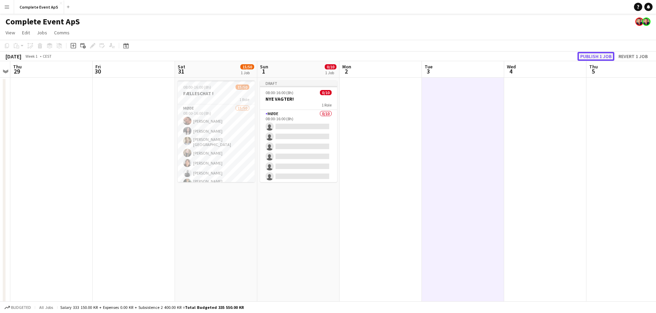
click at [596, 57] on button "Publish 1 job" at bounding box center [595, 56] width 37 height 9
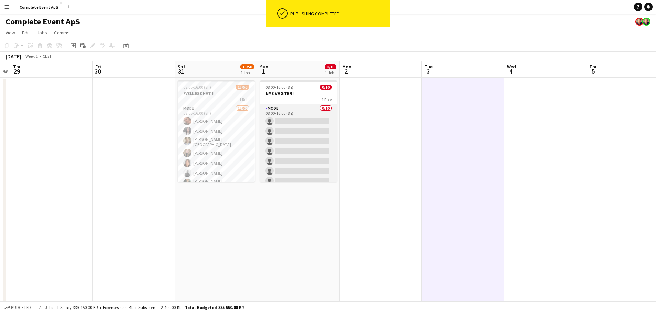
click at [298, 121] on app-card-role "Møde 0/10 08:00-16:00 (8h) single-neutral-actions single-neutral-actions single…" at bounding box center [298, 161] width 77 height 113
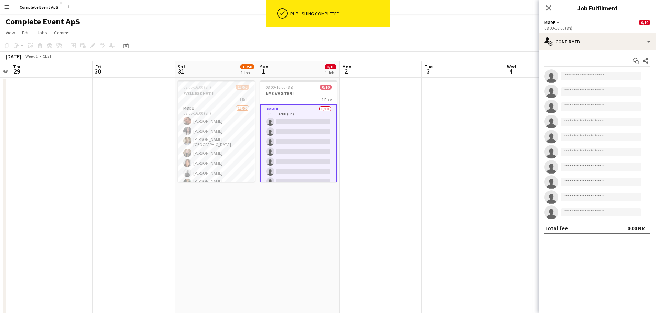
drag, startPoint x: 586, startPoint y: 75, endPoint x: 583, endPoint y: 78, distance: 4.4
click at [583, 78] on input at bounding box center [601, 76] width 80 height 8
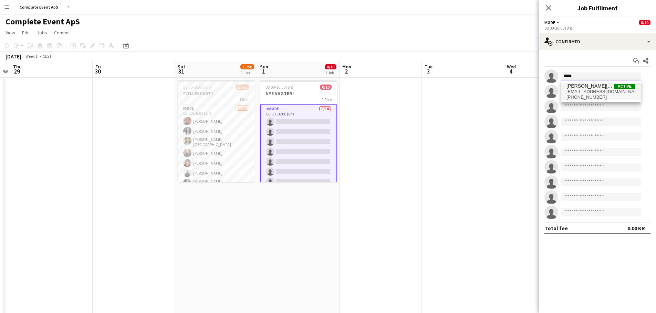
type input "*****"
click at [583, 89] on span "[PERSON_NAME][GEOGRAPHIC_DATA]" at bounding box center [589, 86] width 47 height 6
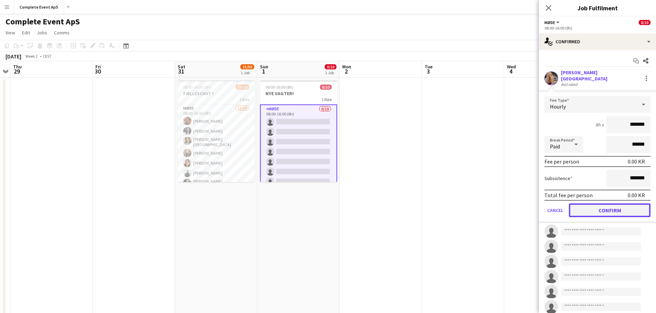
click at [611, 208] on button "Confirm" at bounding box center [609, 211] width 82 height 14
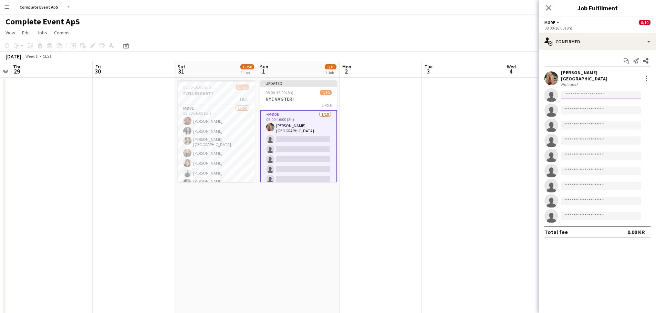
click at [570, 94] on input at bounding box center [601, 95] width 80 height 8
type input "***"
click at [594, 107] on span "[EMAIL_ADDRESS][DOMAIN_NAME]" at bounding box center [600, 107] width 69 height 6
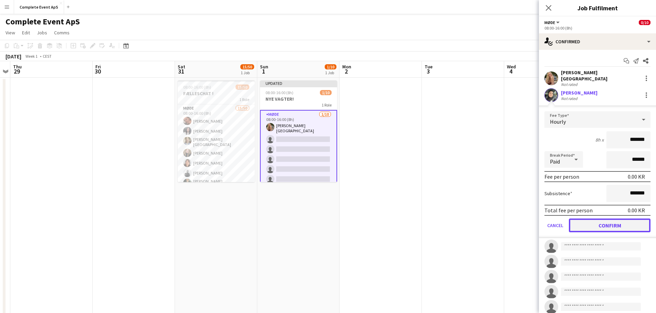
click at [611, 222] on button "Confirm" at bounding box center [609, 226] width 82 height 14
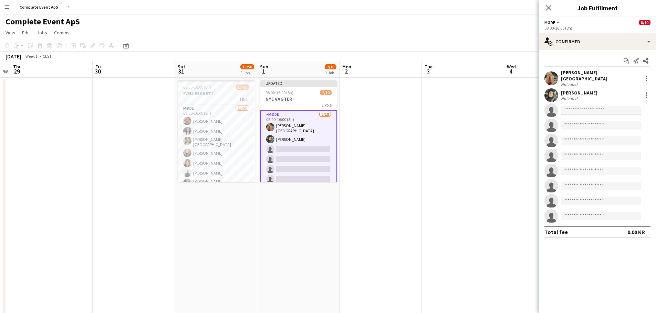
click at [579, 108] on input at bounding box center [601, 110] width 80 height 8
type input "********"
click at [592, 118] on span "[PERSON_NAME]" at bounding box center [586, 117] width 40 height 6
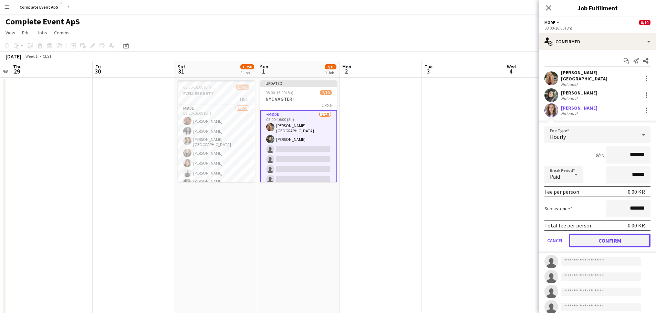
click at [615, 234] on button "Confirm" at bounding box center [609, 241] width 82 height 14
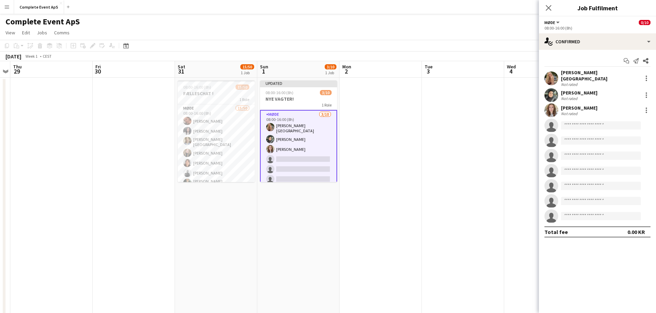
click at [588, 127] on app-invite-slot "single-neutral-actions" at bounding box center [597, 126] width 117 height 14
click at [586, 123] on input at bounding box center [601, 125] width 80 height 8
type input "****"
click at [575, 133] on span "[PERSON_NAME]" at bounding box center [586, 132] width 40 height 6
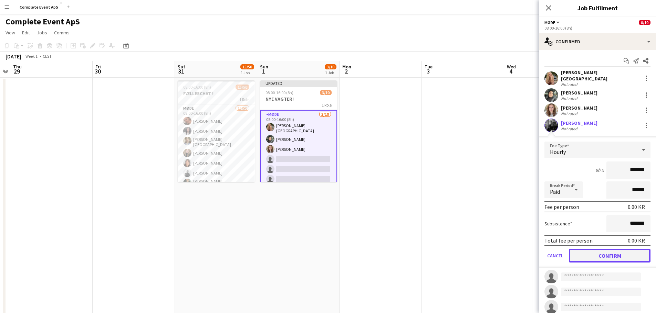
click at [607, 251] on button "Confirm" at bounding box center [609, 256] width 82 height 14
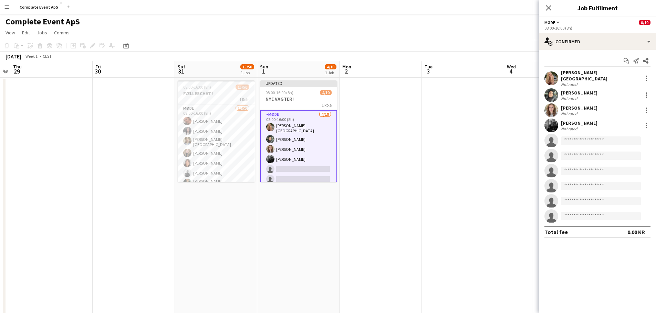
click at [459, 196] on app-date-cell at bounding box center [463, 270] width 82 height 385
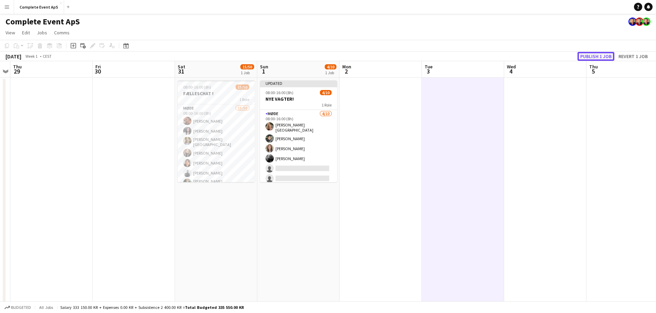
click at [594, 55] on button "Publish 1 job" at bounding box center [595, 56] width 37 height 9
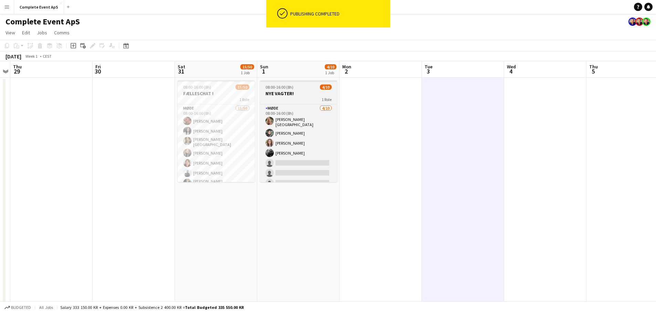
click at [302, 92] on h3 "NYE VAGTER!" at bounding box center [298, 94] width 77 height 6
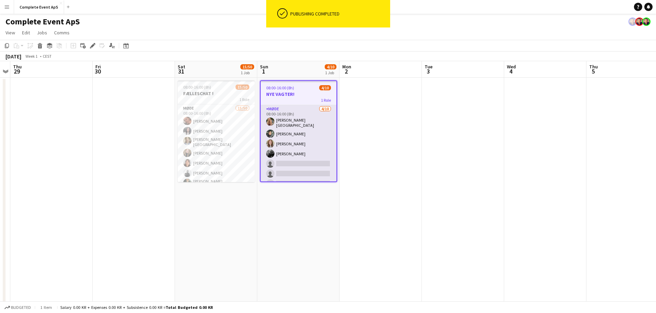
click at [296, 123] on app-card-role "Møde 4/10 08:00-16:00 (8h) Klara Kirk Mailand Rumeysa Seker Isabella Timm Annab…" at bounding box center [298, 162] width 76 height 115
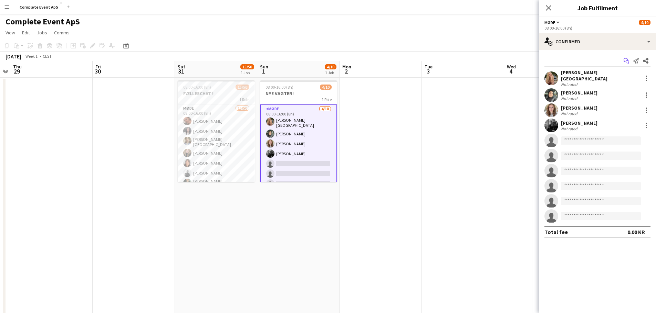
click at [626, 61] on icon at bounding box center [626, 62] width 3 height 3
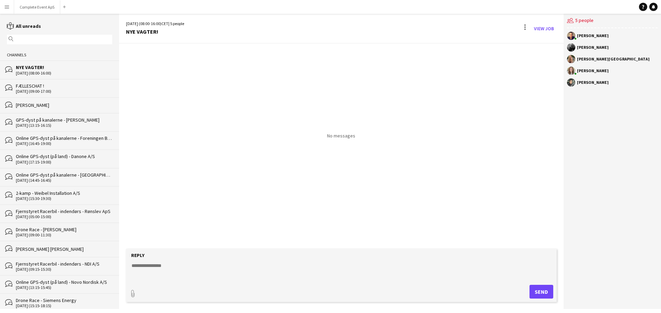
click at [214, 269] on textarea at bounding box center [343, 272] width 424 height 18
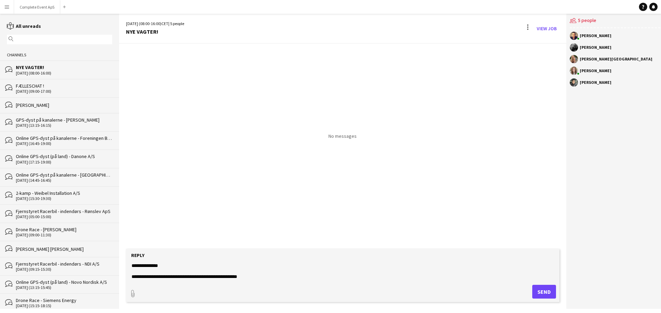
scroll to position [11, 0]
click at [167, 284] on form "**********" at bounding box center [342, 275] width 433 height 53
click at [161, 279] on textarea "**********" at bounding box center [343, 272] width 424 height 18
paste textarea "**********"
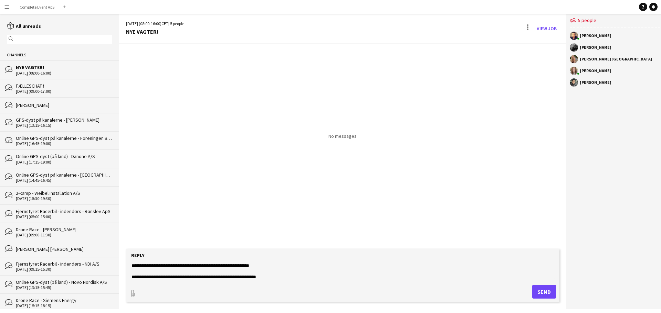
type textarea "**********"
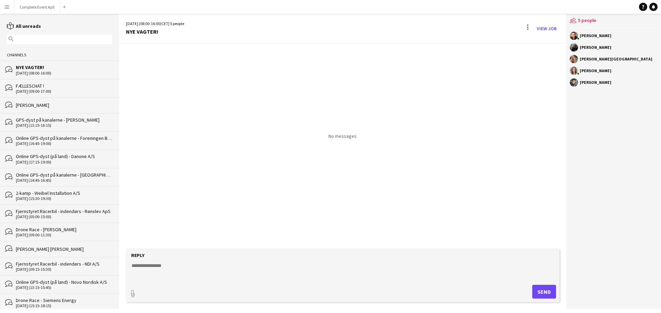
scroll to position [0, 0]
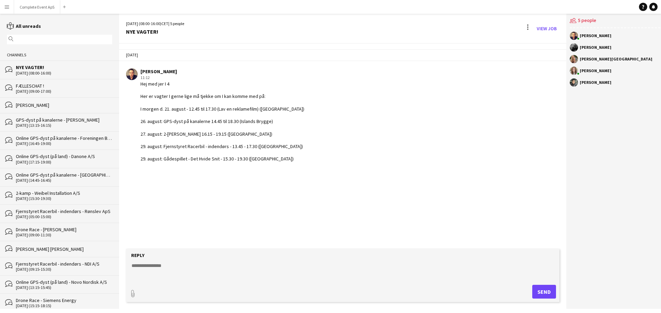
click at [196, 272] on textarea at bounding box center [343, 272] width 424 height 18
click at [205, 273] on textarea at bounding box center [343, 272] width 424 height 18
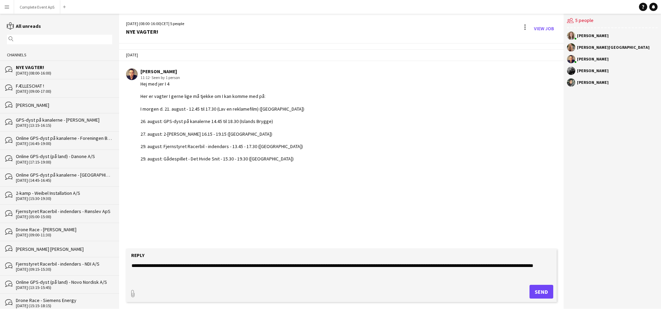
type textarea "**********"
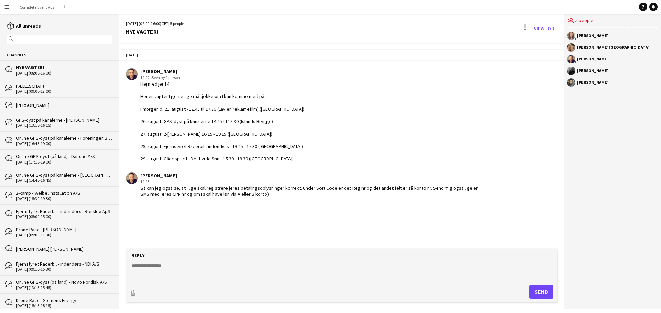
click at [12, 7] on button "Menu" at bounding box center [7, 7] width 14 height 14
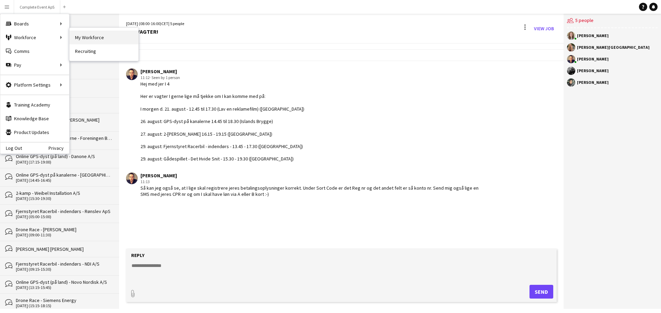
click at [94, 38] on link "My Workforce" at bounding box center [104, 38] width 69 height 14
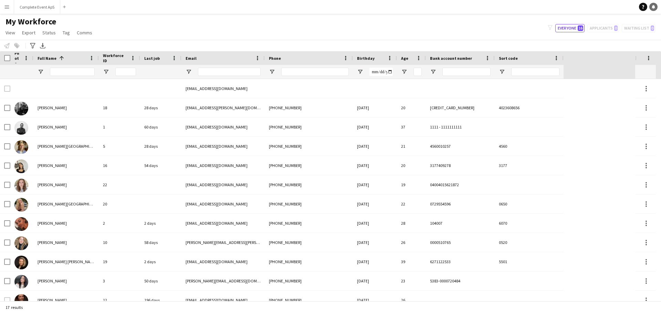
click at [652, 6] on icon at bounding box center [652, 6] width 3 height 3
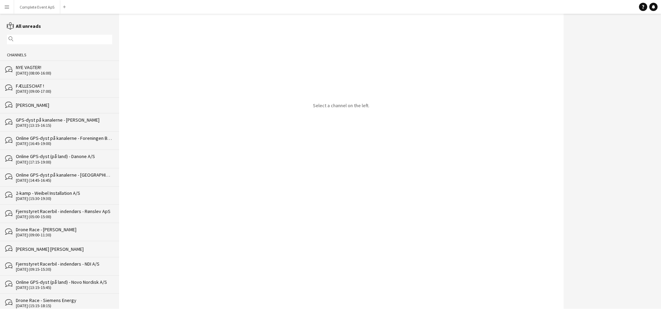
click at [62, 71] on div "[DATE] (08:00-16:00)" at bounding box center [64, 73] width 96 height 5
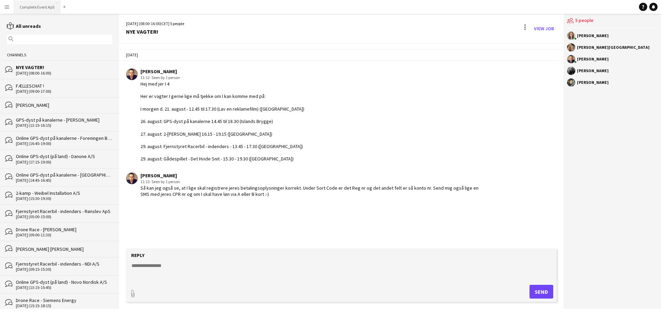
click at [40, 6] on button "Complete Event ApS Close" at bounding box center [37, 6] width 46 height 13
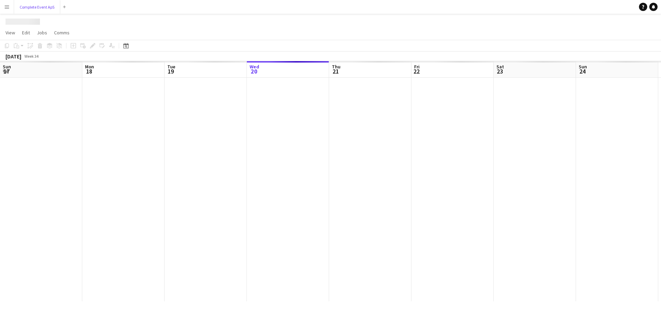
scroll to position [0, 164]
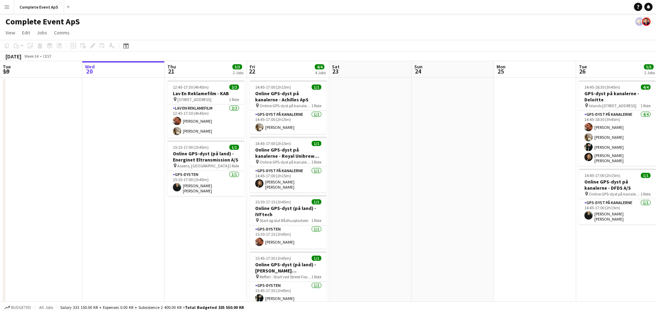
drag, startPoint x: 6, startPoint y: 8, endPoint x: 13, endPoint y: 8, distance: 7.6
click at [6, 8] on app-icon "Menu" at bounding box center [7, 7] width 6 height 6
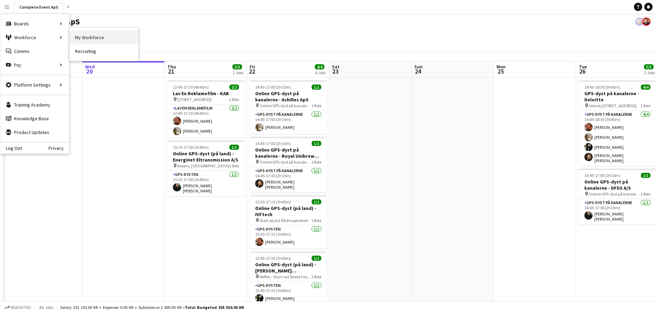
click at [96, 38] on link "My Workforce" at bounding box center [104, 38] width 69 height 14
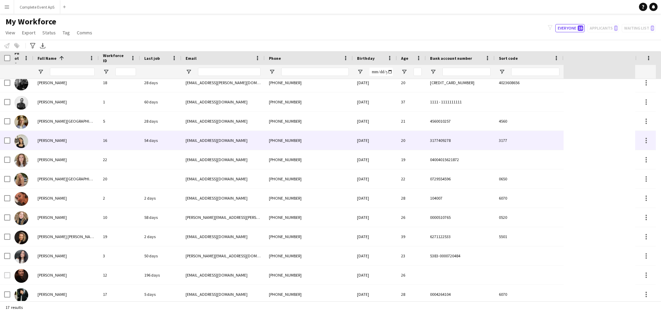
scroll to position [34, 0]
